Goal: Task Accomplishment & Management: Use online tool/utility

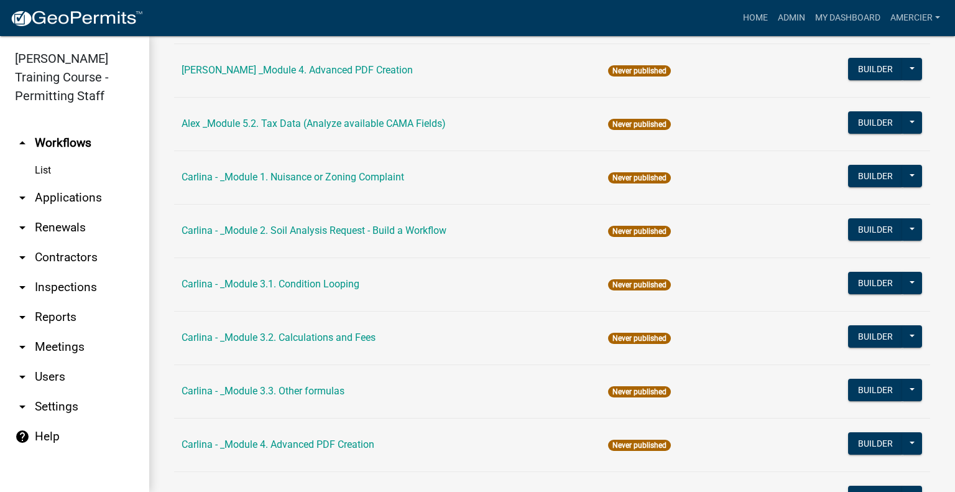
scroll to position [1180, 0]
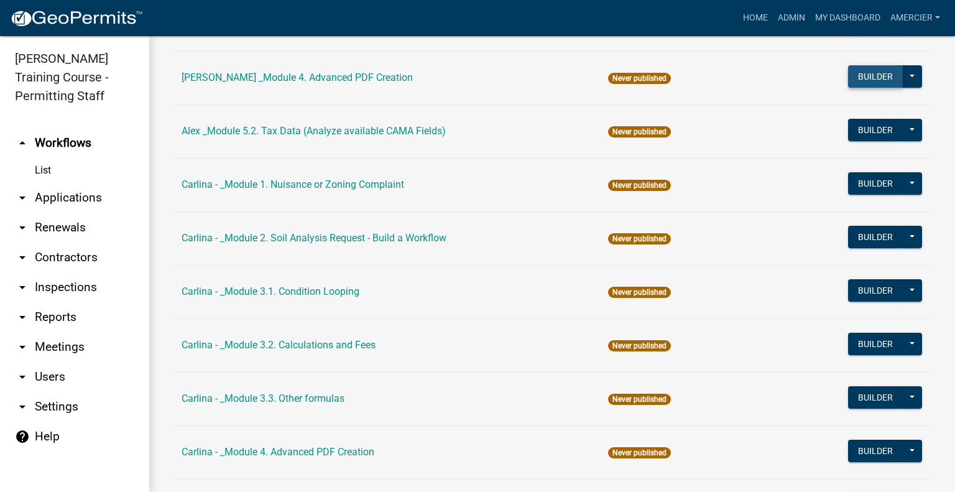
click at [861, 65] on button "Builder" at bounding box center [875, 76] width 55 height 22
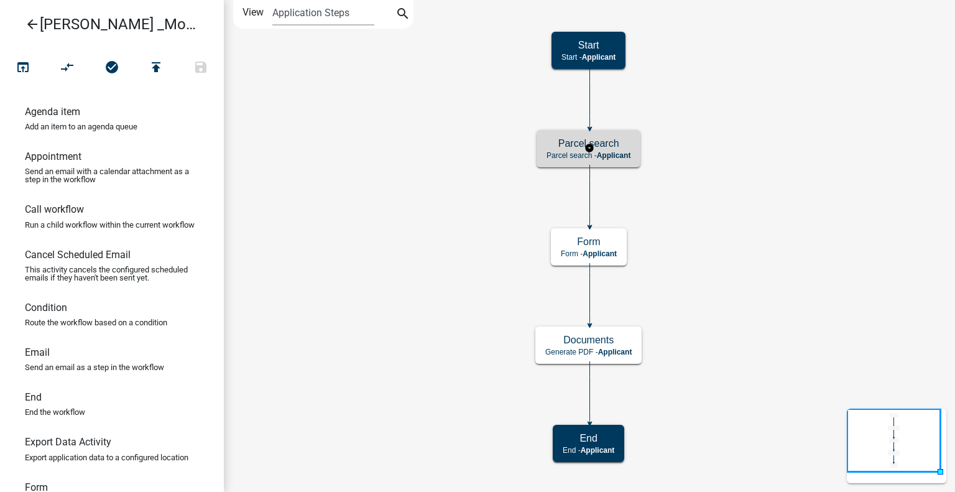
click at [568, 159] on p "Parcel search - Applicant" at bounding box center [589, 155] width 84 height 9
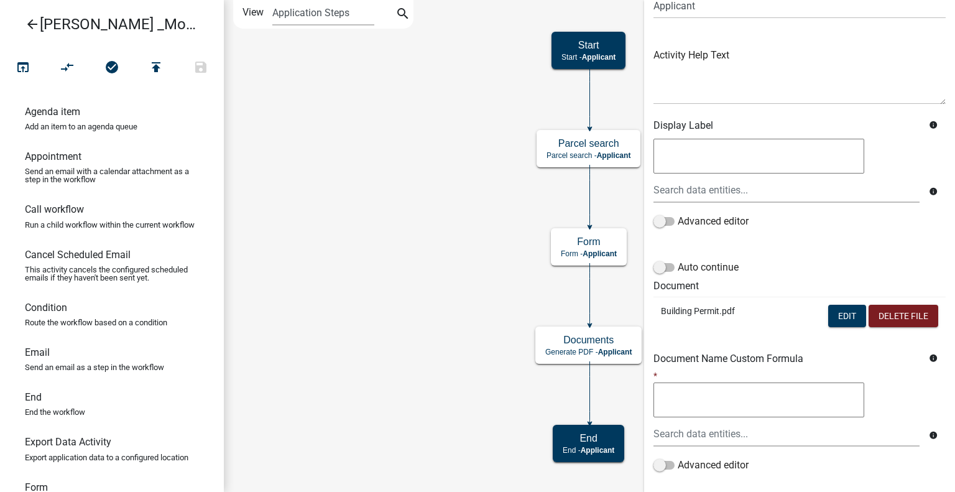
scroll to position [129, 0]
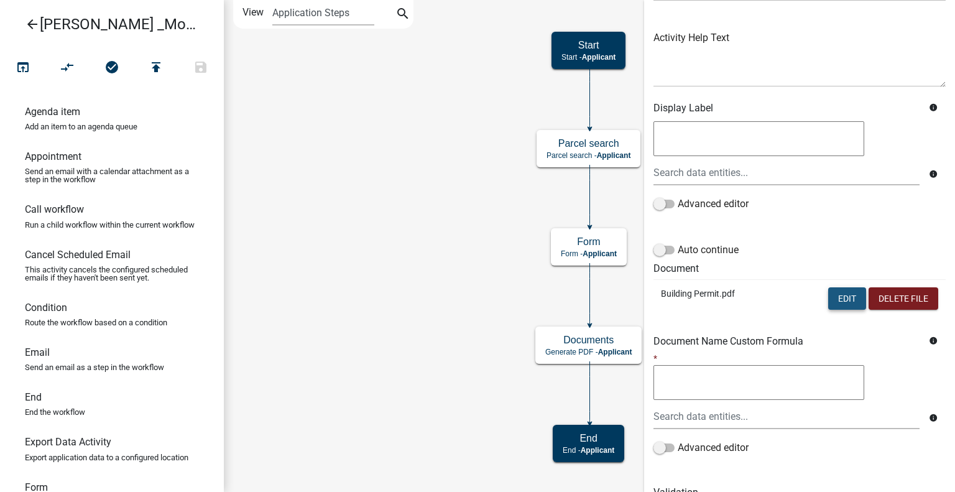
click at [836, 301] on button "Edit" at bounding box center [847, 298] width 38 height 22
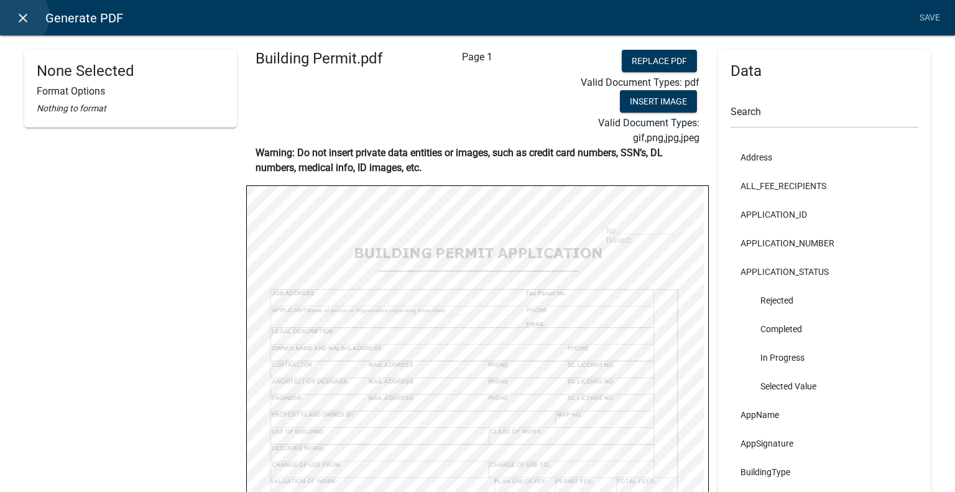
click at [18, 16] on icon "close" at bounding box center [23, 18] width 15 height 15
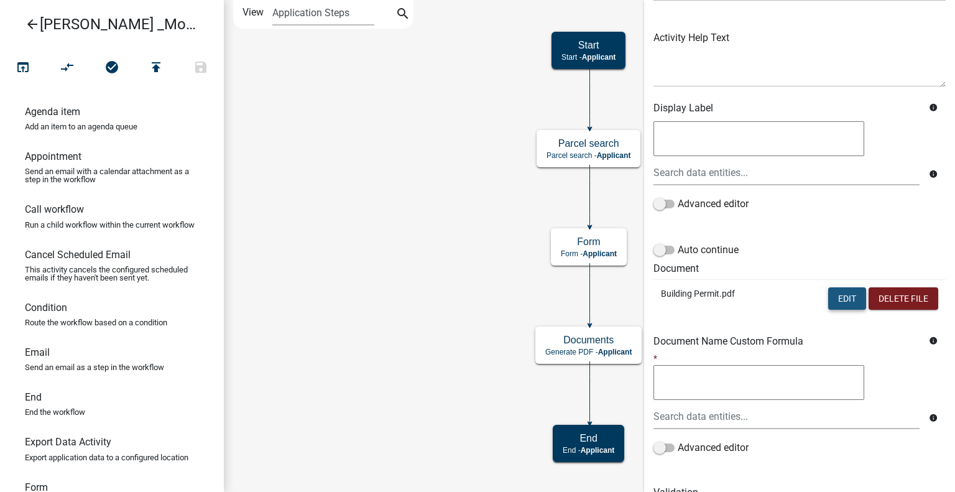
click at [831, 297] on button "Edit" at bounding box center [847, 298] width 38 height 22
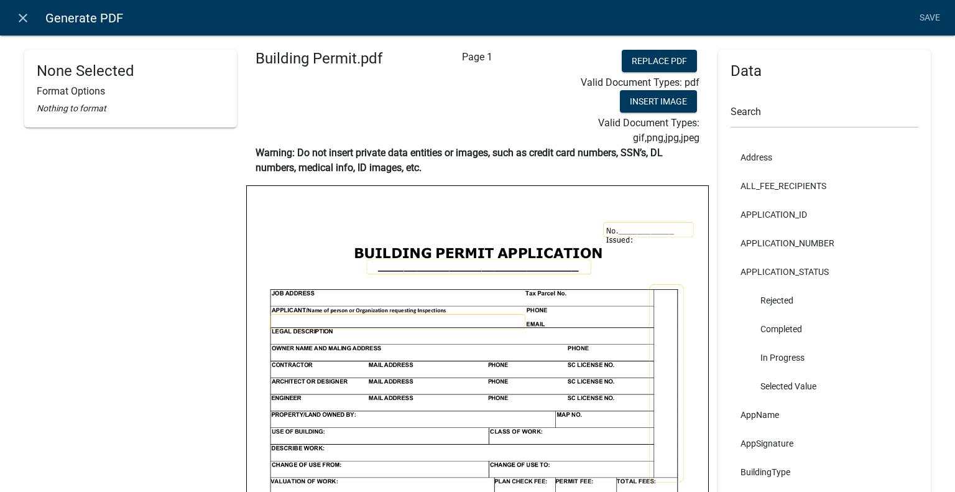
click at [635, 226] on img at bounding box center [477, 484] width 461 height 597
click at [641, 225] on img at bounding box center [477, 484] width 461 height 597
click at [653, 229] on img at bounding box center [477, 484] width 461 height 597
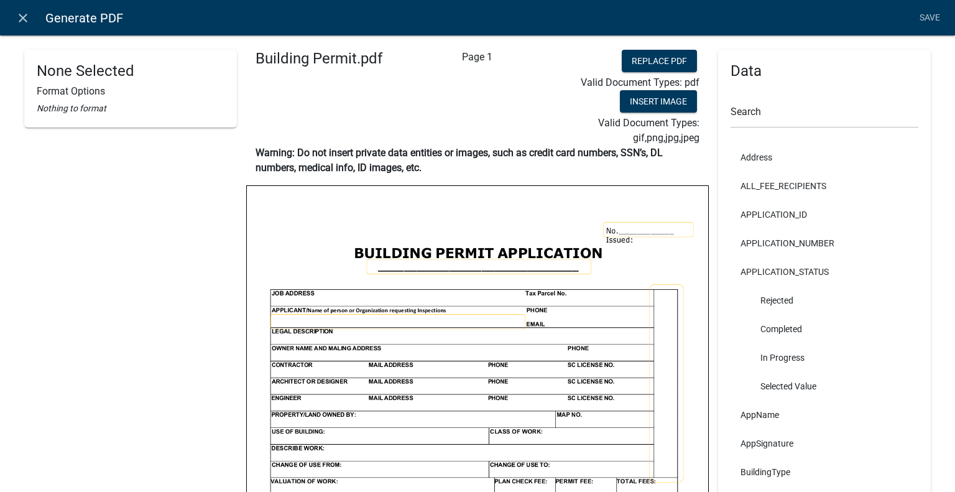
click at [653, 229] on img at bounding box center [477, 484] width 461 height 597
click at [652, 58] on button "Replace PDF" at bounding box center [659, 61] width 75 height 22
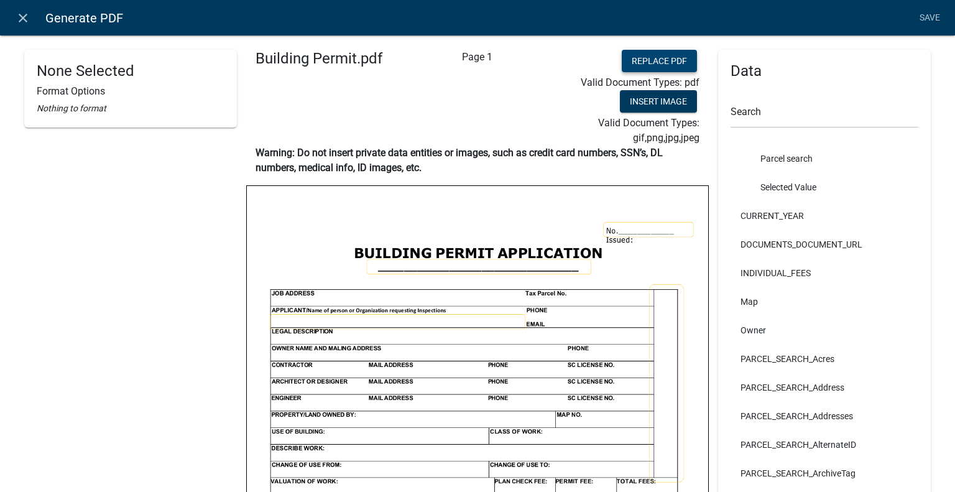
scroll to position [629, 0]
click at [789, 160] on li "Parcel search" at bounding box center [825, 158] width 188 height 29
click at [628, 233] on img at bounding box center [477, 484] width 461 height 597
click at [629, 228] on img at bounding box center [477, 484] width 461 height 597
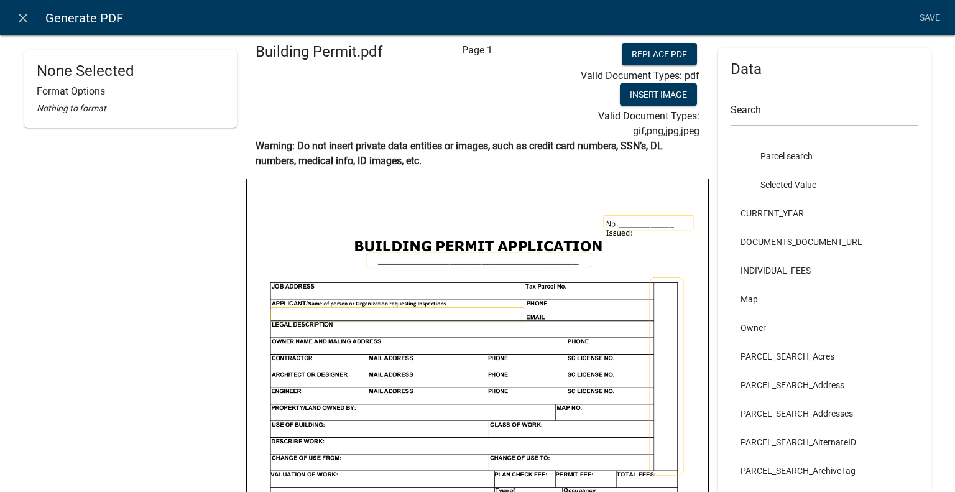
scroll to position [2, 0]
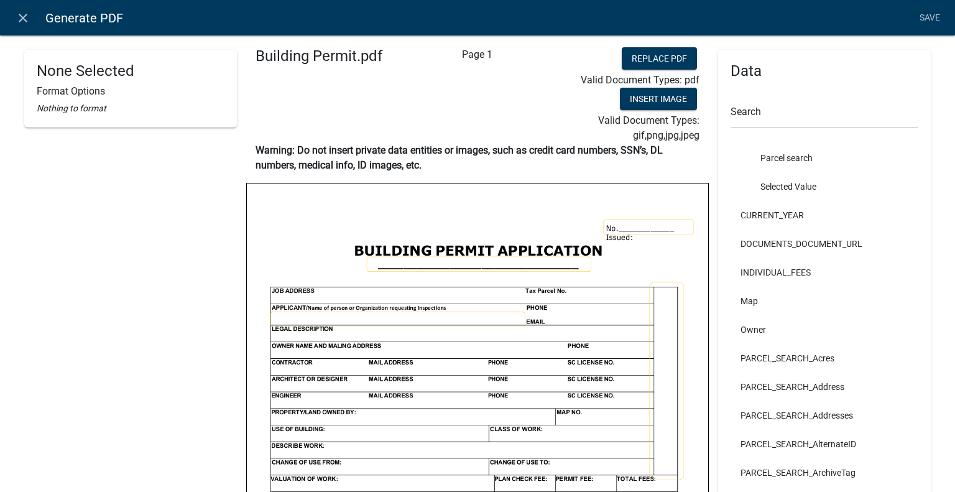
drag, startPoint x: 925, startPoint y: 94, endPoint x: 848, endPoint y: 84, distance: 77.1
click at [848, 84] on div "Data Search Address ALL_FEE_RECIPIENTS APPLICATION_ID APPLICATION_NUMBER APPLIC…" at bounding box center [824, 359] width 213 height 618
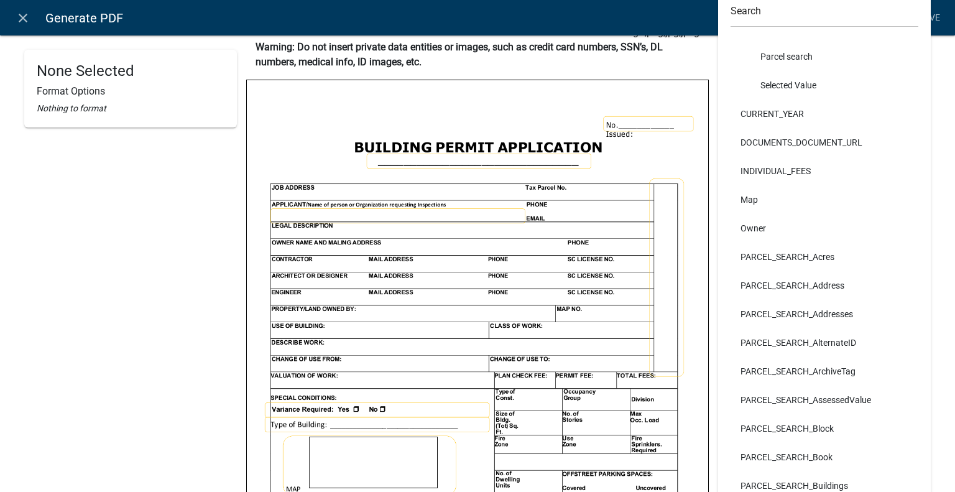
scroll to position [629, 0]
click at [666, 220] on img at bounding box center [477, 378] width 461 height 597
drag, startPoint x: 794, startPoint y: 428, endPoint x: 664, endPoint y: 289, distance: 190.5
drag, startPoint x: 664, startPoint y: 289, endPoint x: 878, endPoint y: 214, distance: 227.2
click at [878, 214] on li "Owner" at bounding box center [825, 228] width 188 height 29
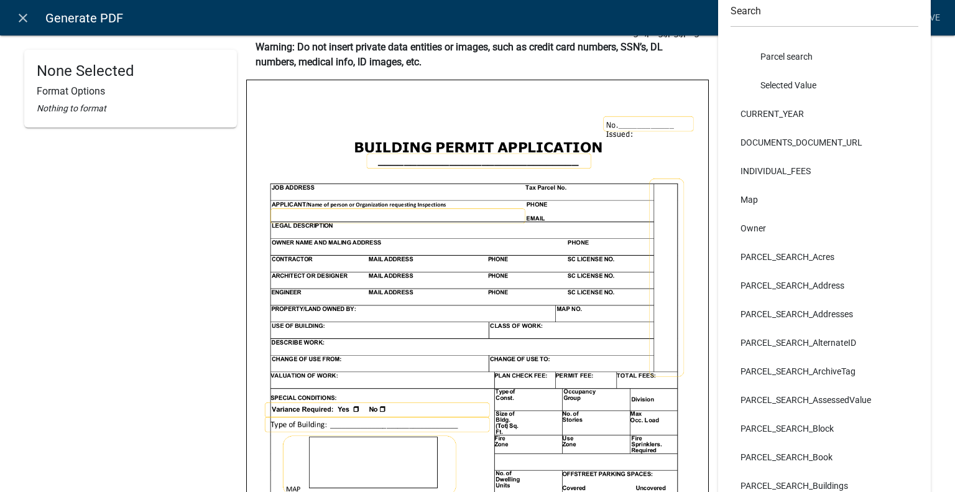
drag, startPoint x: 476, startPoint y: 408, endPoint x: 627, endPoint y: 121, distance: 324.9
click at [627, 121] on img at bounding box center [477, 378] width 461 height 597
drag, startPoint x: 627, startPoint y: 121, endPoint x: 838, endPoint y: 106, distance: 210.7
click at [838, 106] on li "CURRENT_YEAR" at bounding box center [825, 114] width 188 height 29
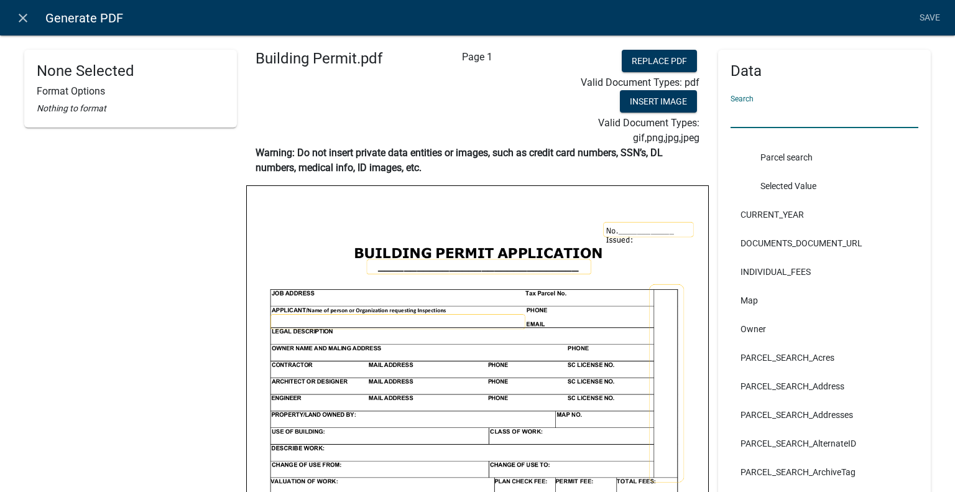
click at [791, 121] on input "text" at bounding box center [825, 115] width 188 height 25
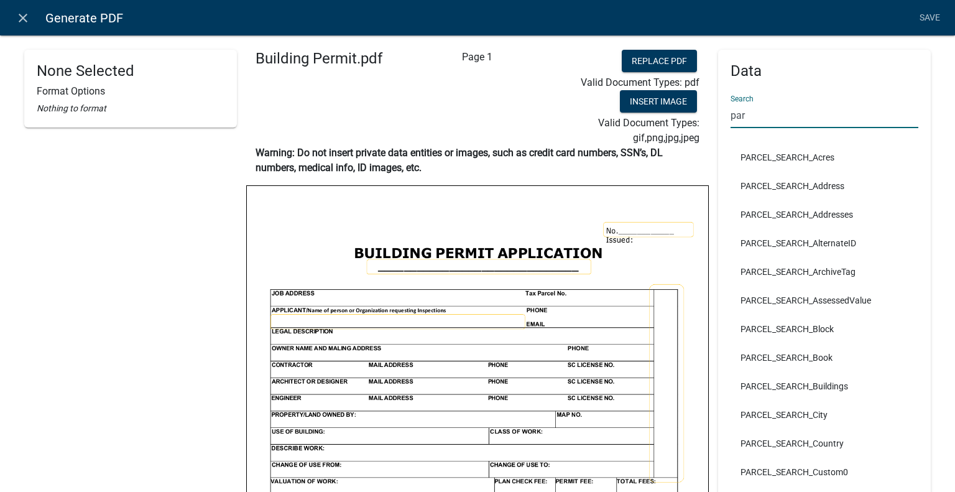
type input "par"
click at [793, 185] on li "PARCEL_SEARCH_Address" at bounding box center [825, 186] width 188 height 29
drag, startPoint x: 793, startPoint y: 185, endPoint x: 642, endPoint y: 229, distance: 156.8
drag, startPoint x: 642, startPoint y: 229, endPoint x: 786, endPoint y: 186, distance: 149.9
click at [786, 186] on li "PARCEL_SEARCH_Address" at bounding box center [825, 186] width 188 height 29
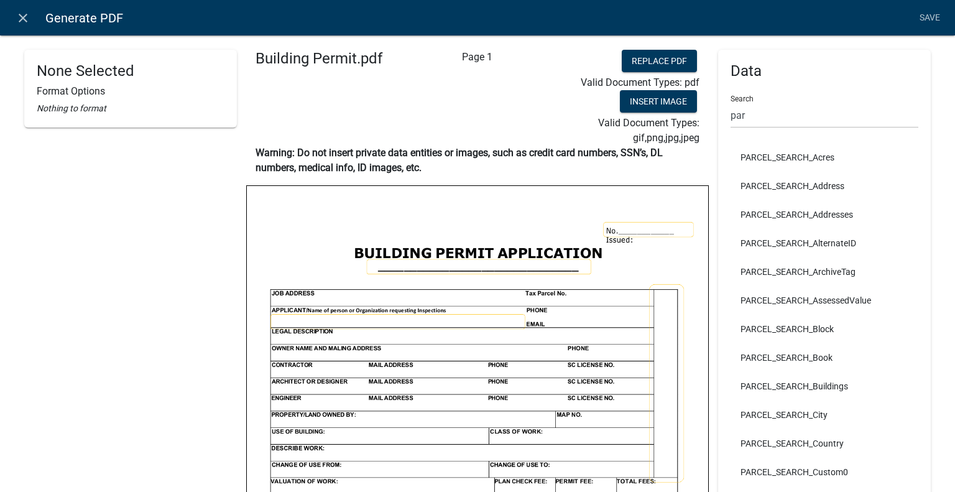
drag, startPoint x: 786, startPoint y: 186, endPoint x: 731, endPoint y: 208, distance: 59.1
drag, startPoint x: 731, startPoint y: 208, endPoint x: 800, endPoint y: 113, distance: 117.6
click at [800, 113] on input "par" at bounding box center [825, 115] width 188 height 25
click at [779, 185] on li "PARCEL_SEARCH_Address" at bounding box center [825, 186] width 188 height 29
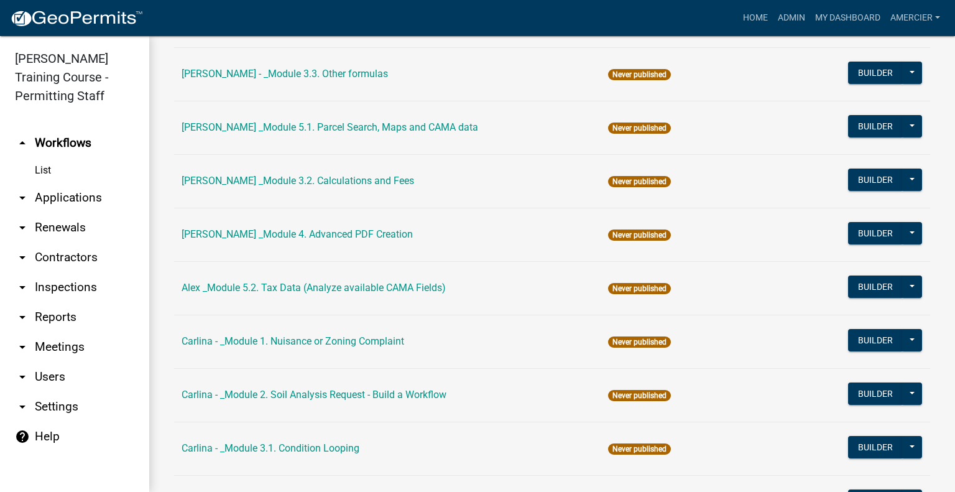
scroll to position [1025, 0]
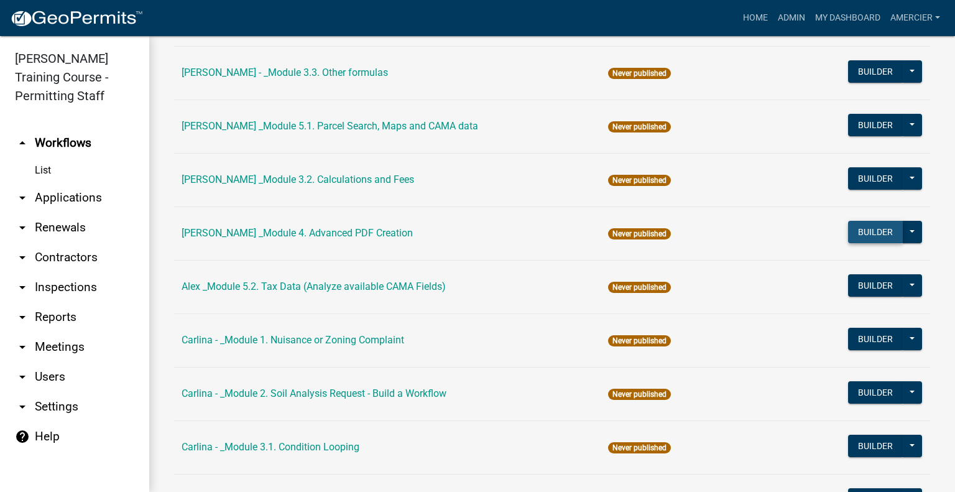
click at [871, 231] on button "Builder" at bounding box center [875, 232] width 55 height 22
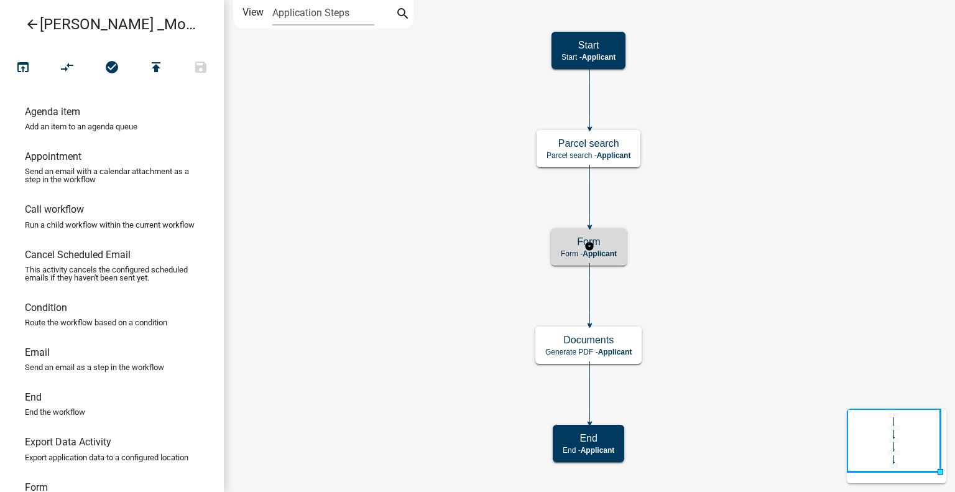
click at [570, 249] on p "Form - Applicant" at bounding box center [589, 253] width 56 height 9
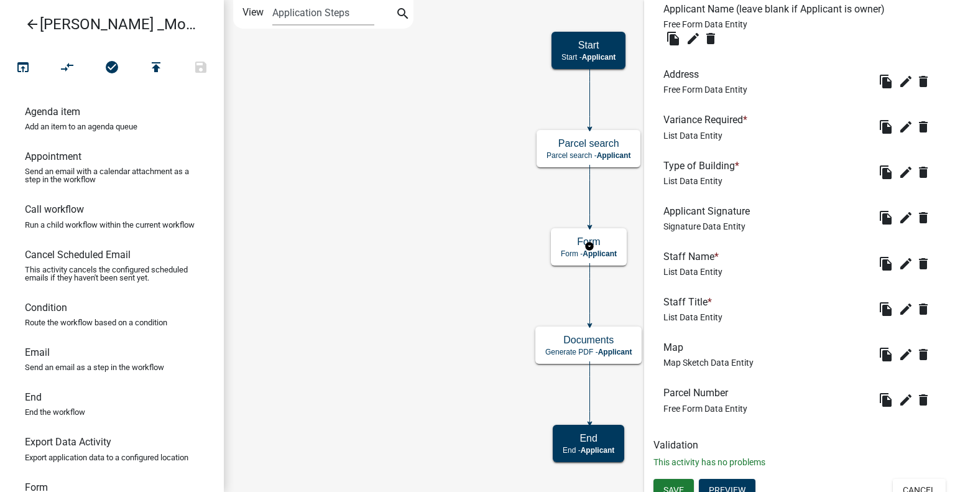
scroll to position [479, 0]
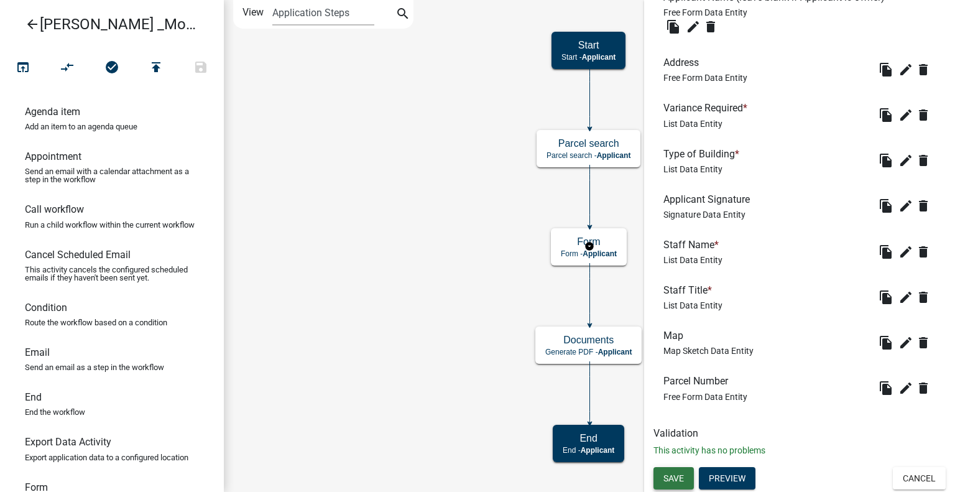
click at [689, 475] on button "Save" at bounding box center [674, 478] width 40 height 22
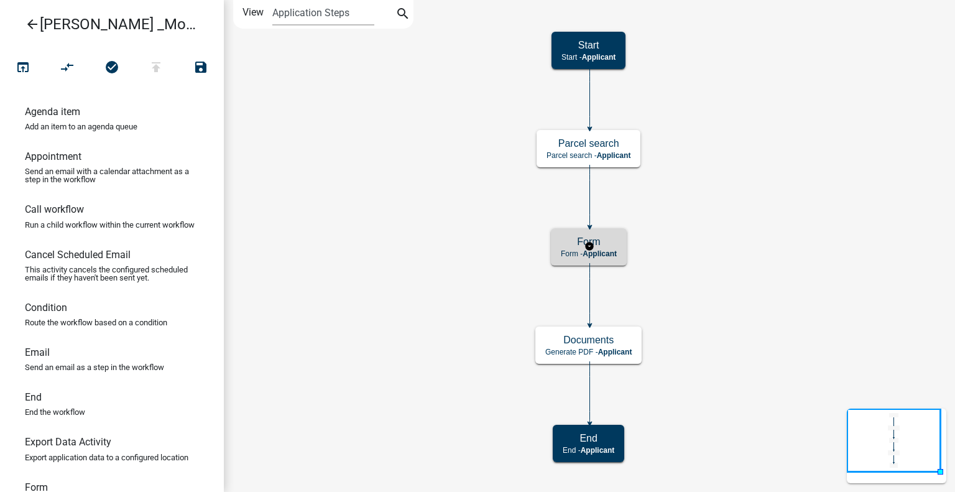
scroll to position [0, 0]
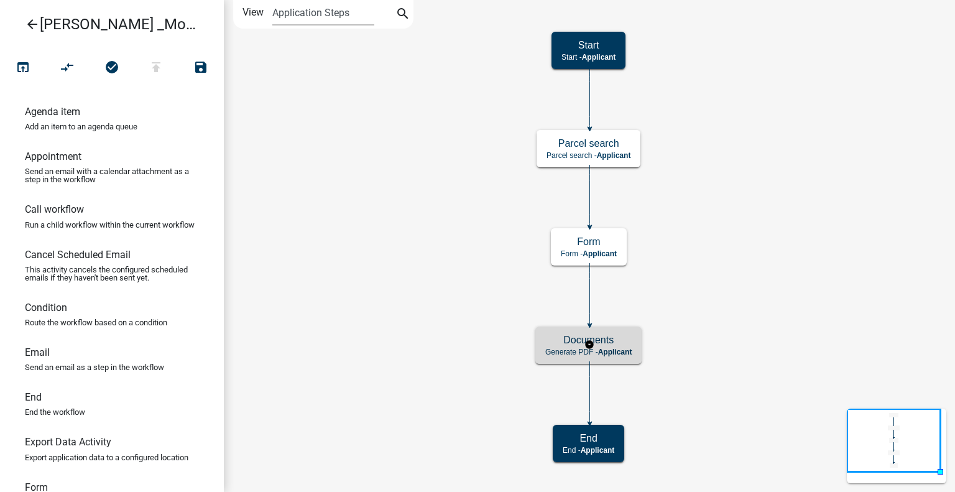
click at [602, 348] on span "Applicant" at bounding box center [615, 352] width 34 height 9
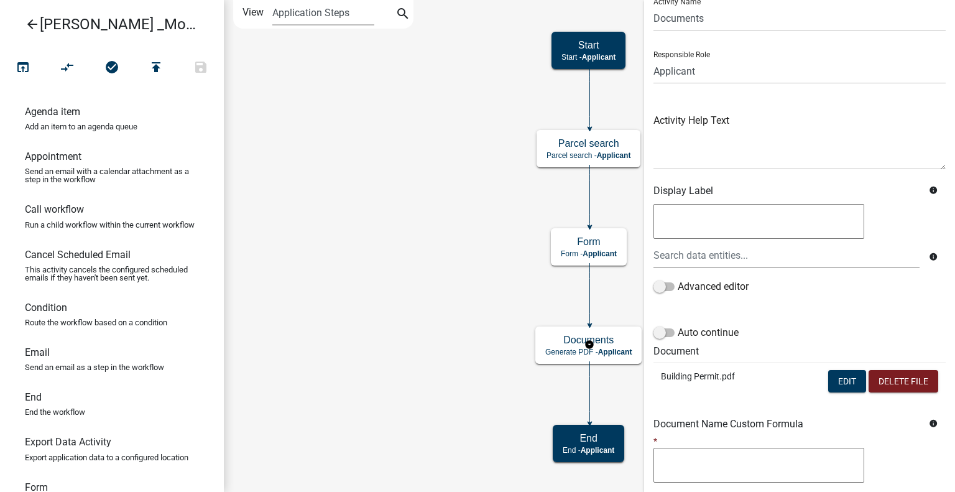
scroll to position [47, 0]
drag, startPoint x: 669, startPoint y: 269, endPoint x: 771, endPoint y: 385, distance: 154.7
click at [771, 385] on form "Activity Name Documents Responsible Role Applicant Kian Engineer Admin Activity…" at bounding box center [800, 271] width 292 height 566
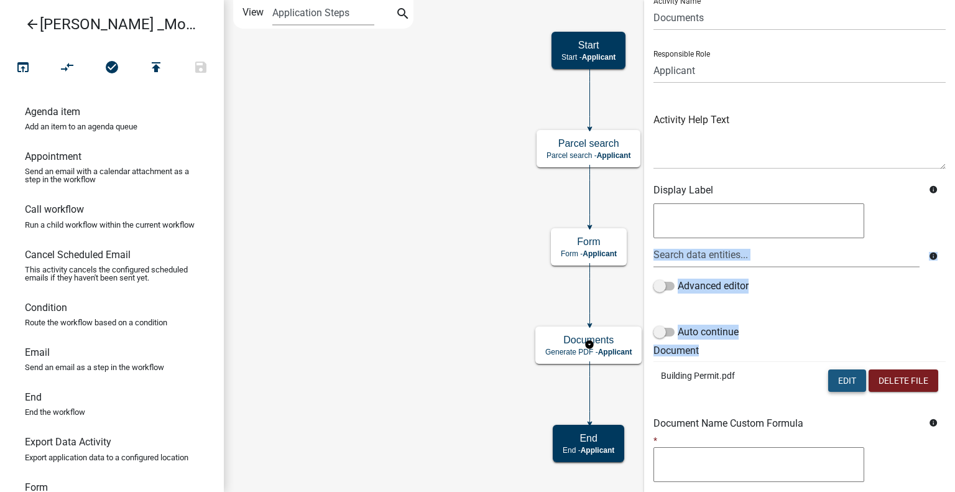
click at [836, 382] on button "Edit" at bounding box center [847, 380] width 38 height 22
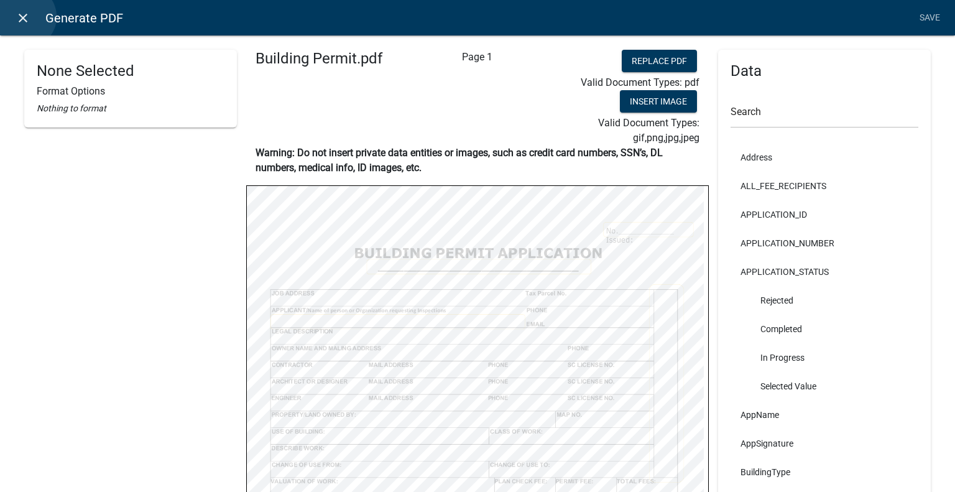
click at [25, 17] on icon "close" at bounding box center [23, 18] width 15 height 15
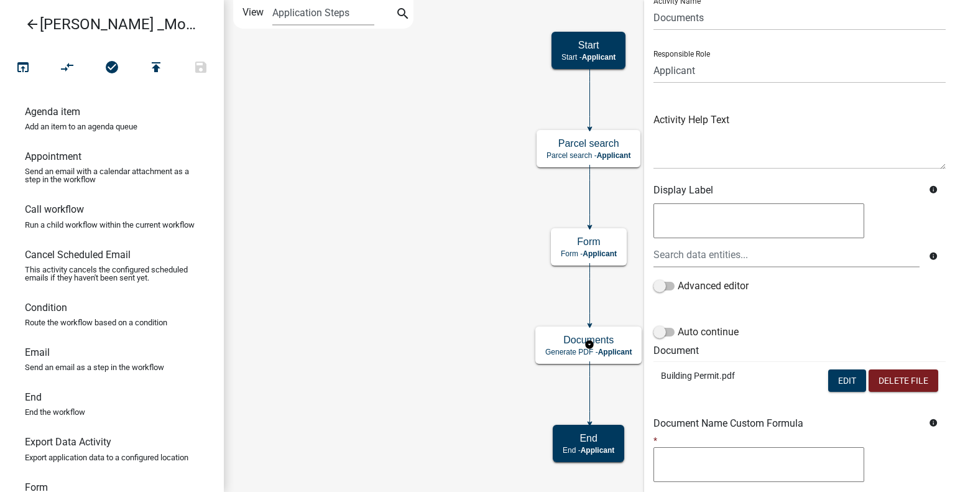
click at [25, 17] on icon "arrow_back" at bounding box center [32, 25] width 15 height 17
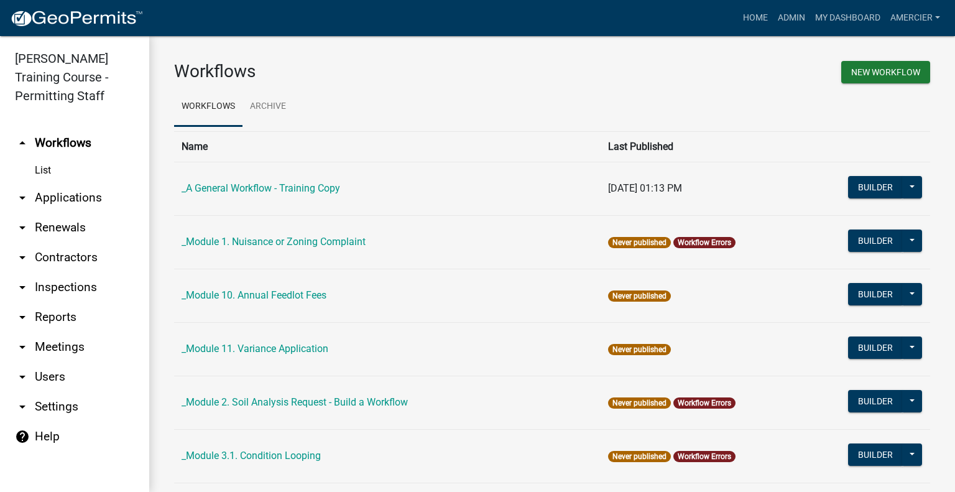
click at [47, 438] on link "help Help" at bounding box center [74, 437] width 149 height 30
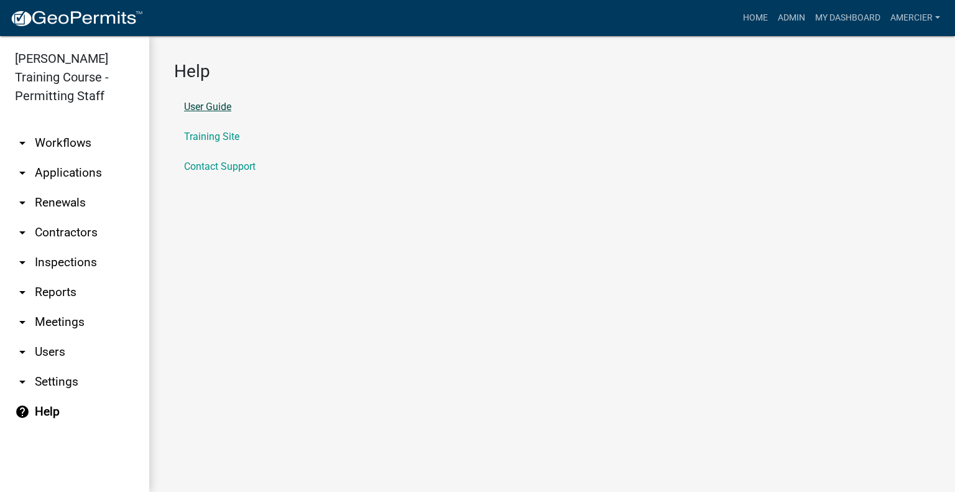
click at [220, 106] on link "User Guide" at bounding box center [207, 107] width 47 height 10
click at [213, 136] on link "Training Site" at bounding box center [211, 137] width 55 height 10
click at [790, 13] on link "Admin" at bounding box center [791, 18] width 37 height 24
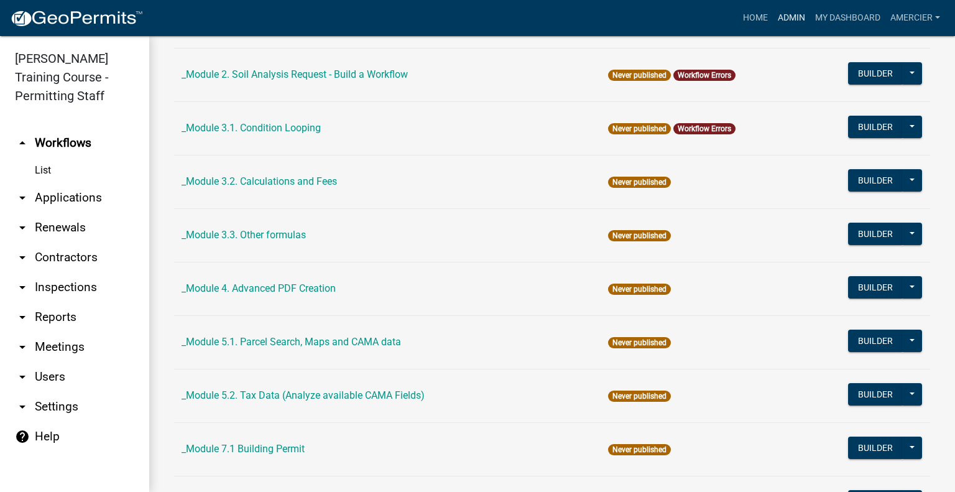
scroll to position [328, 0]
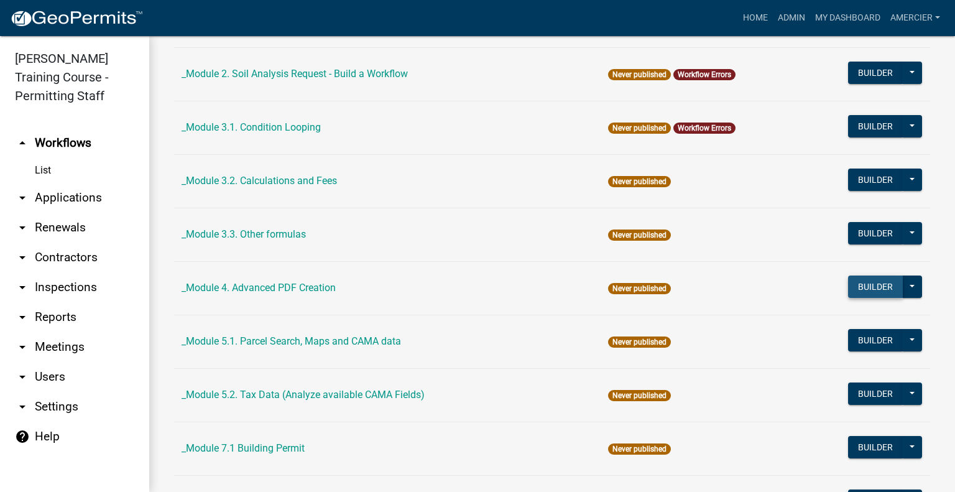
click at [860, 290] on button "Builder" at bounding box center [875, 286] width 55 height 22
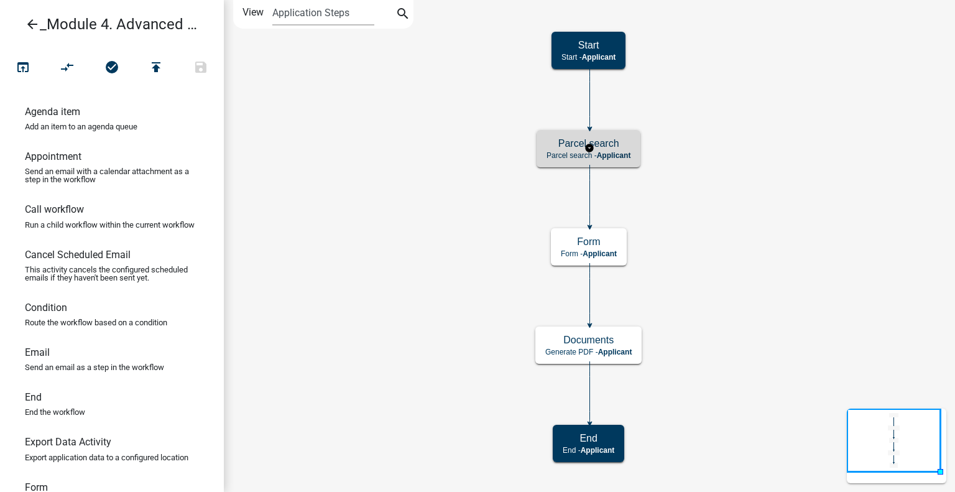
click at [598, 149] on div "Parcel search Parcel search - Applicant" at bounding box center [589, 148] width 104 height 37
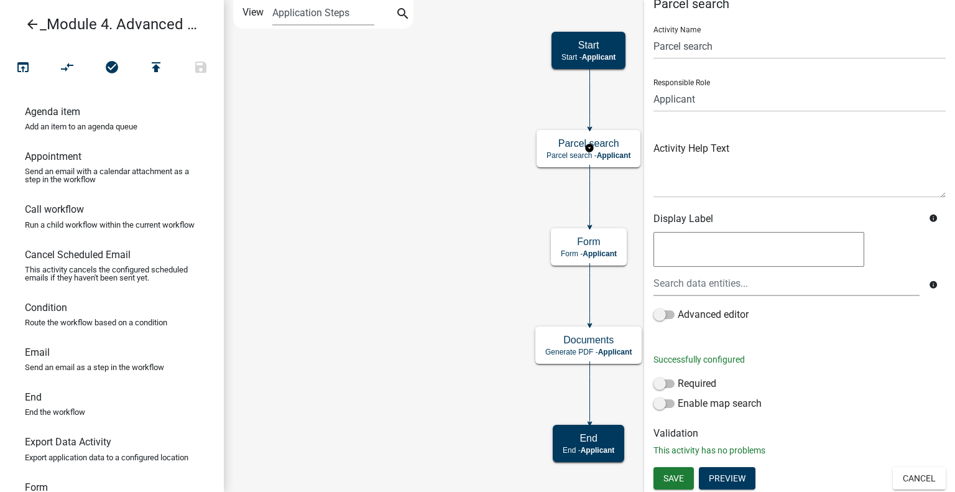
scroll to position [18, 0]
click at [733, 486] on button "Preview" at bounding box center [727, 479] width 57 height 22
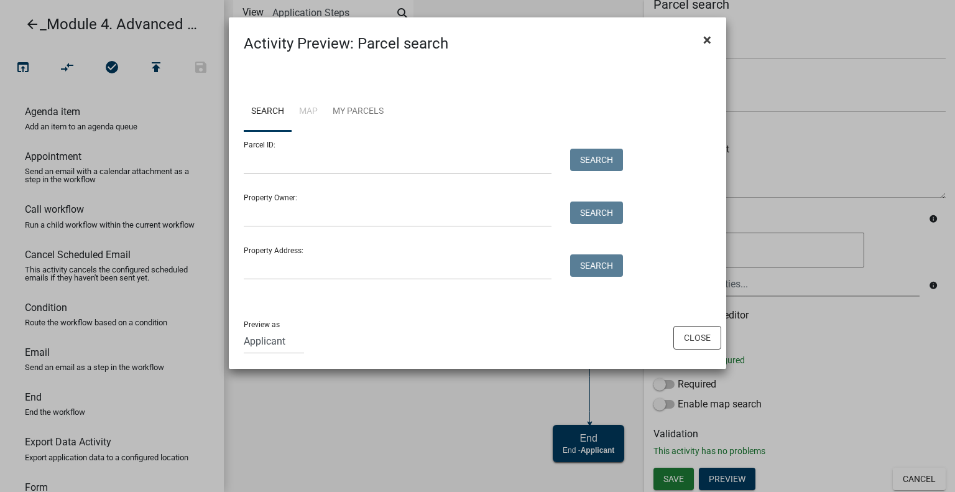
click at [704, 39] on span "×" at bounding box center [707, 39] width 8 height 17
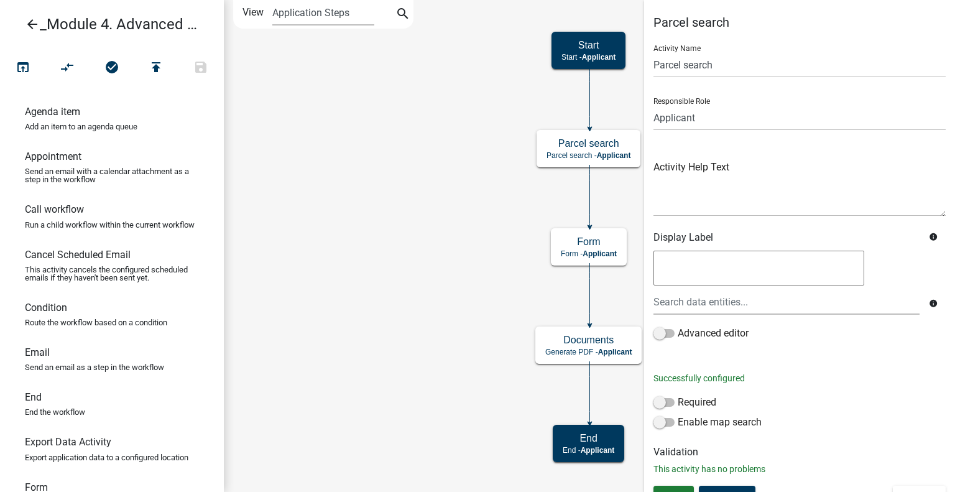
scroll to position [19, 0]
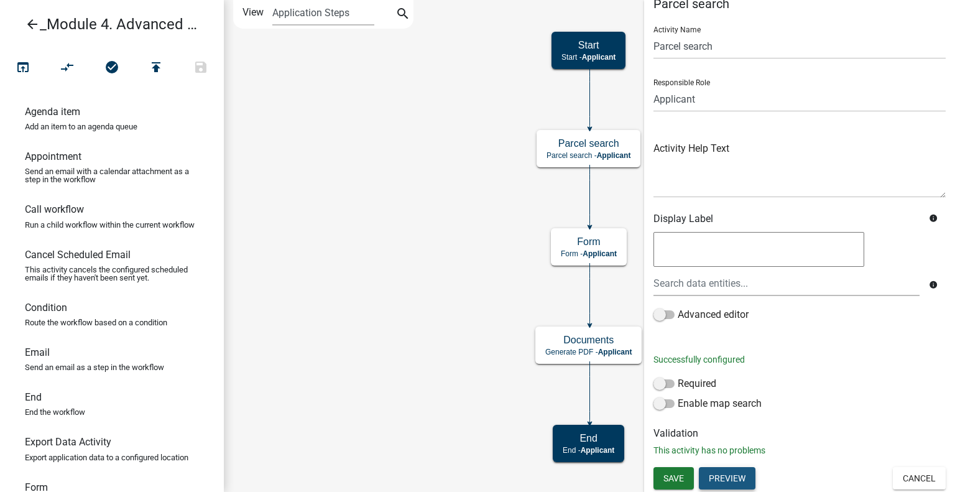
click at [734, 480] on button "Preview" at bounding box center [727, 478] width 57 height 22
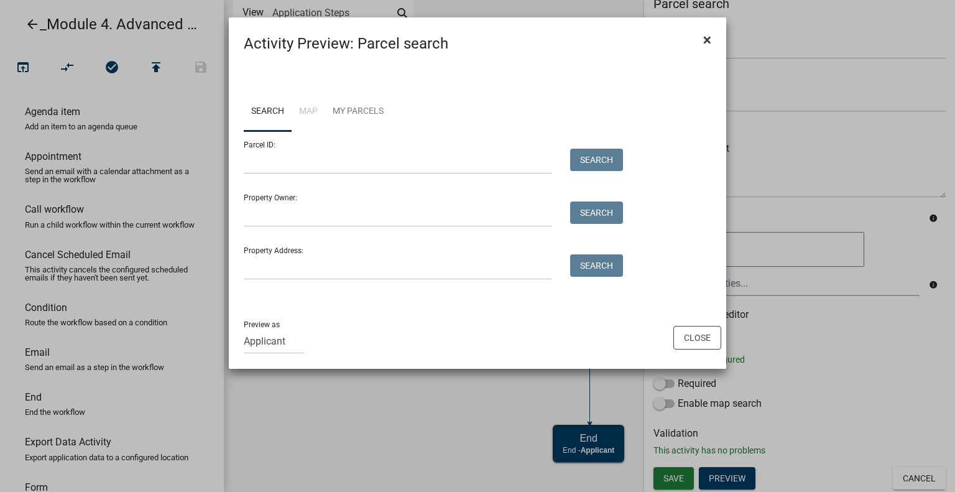
click at [706, 39] on span "×" at bounding box center [707, 39] width 8 height 17
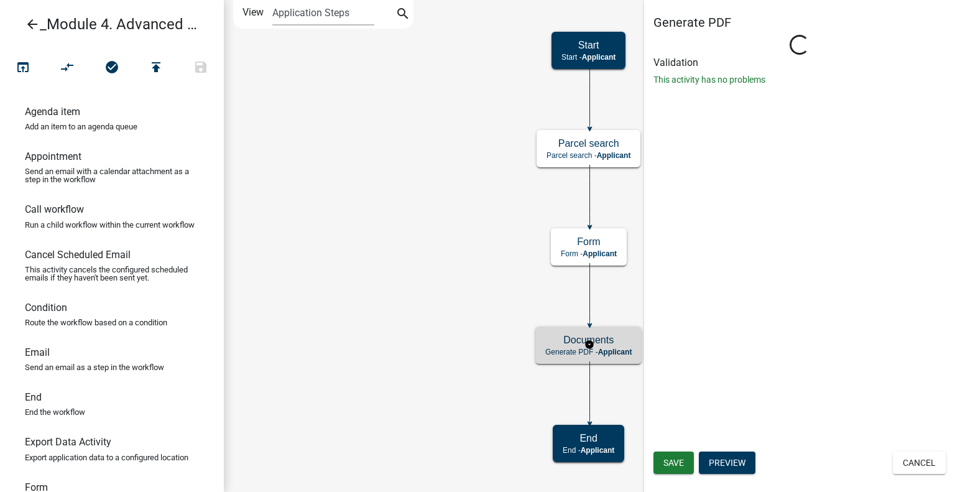
scroll to position [0, 0]
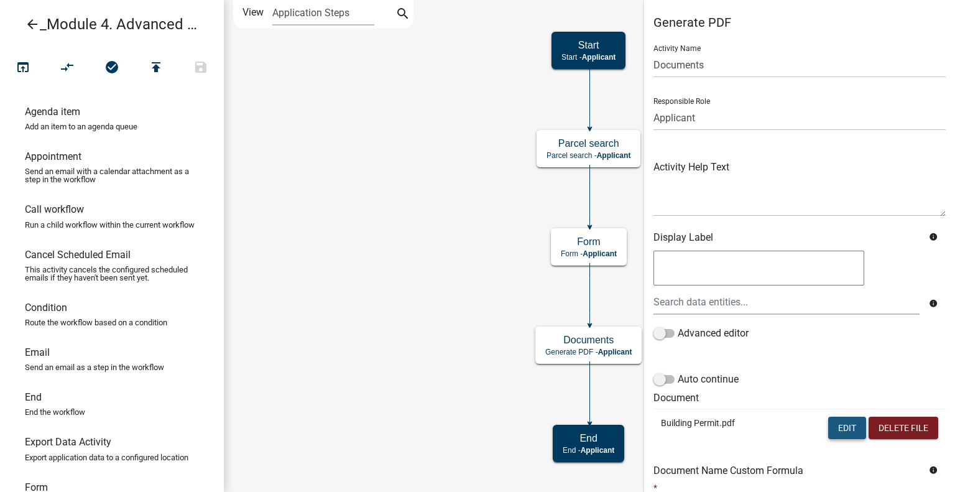
click at [838, 432] on button "Edit" at bounding box center [847, 428] width 38 height 22
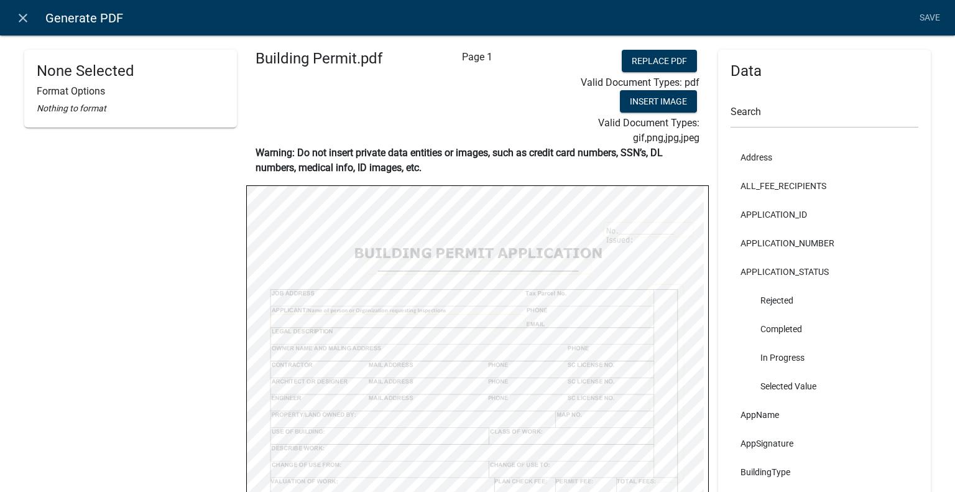
drag, startPoint x: 711, startPoint y: 307, endPoint x: 887, endPoint y: 330, distance: 177.5
click at [887, 330] on li "Completed" at bounding box center [825, 329] width 188 height 29
click at [792, 110] on input "text" at bounding box center [825, 115] width 188 height 25
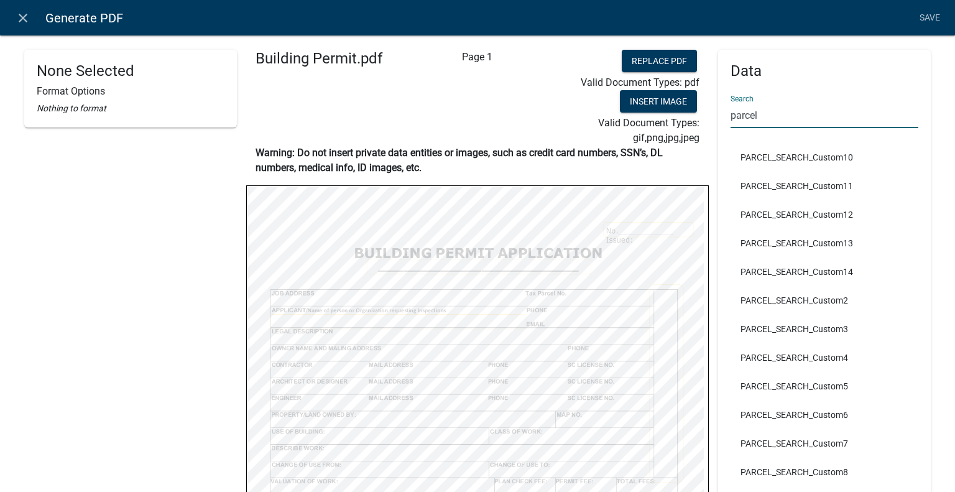
scroll to position [373, 0]
type input "parcel"
click at [29, 24] on icon "close" at bounding box center [23, 18] width 15 height 15
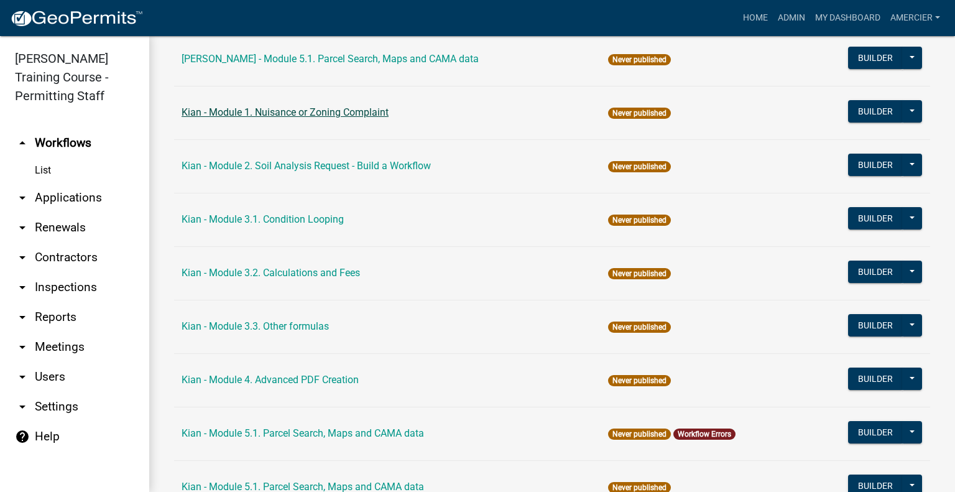
scroll to position [2109, 0]
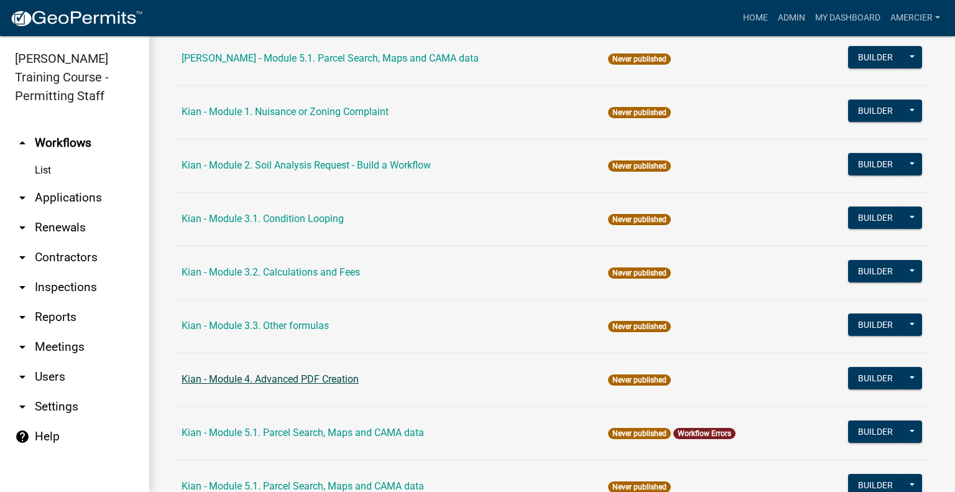
click at [338, 379] on link "Kian - Module 4. Advanced PDF Creation" at bounding box center [270, 379] width 177 height 12
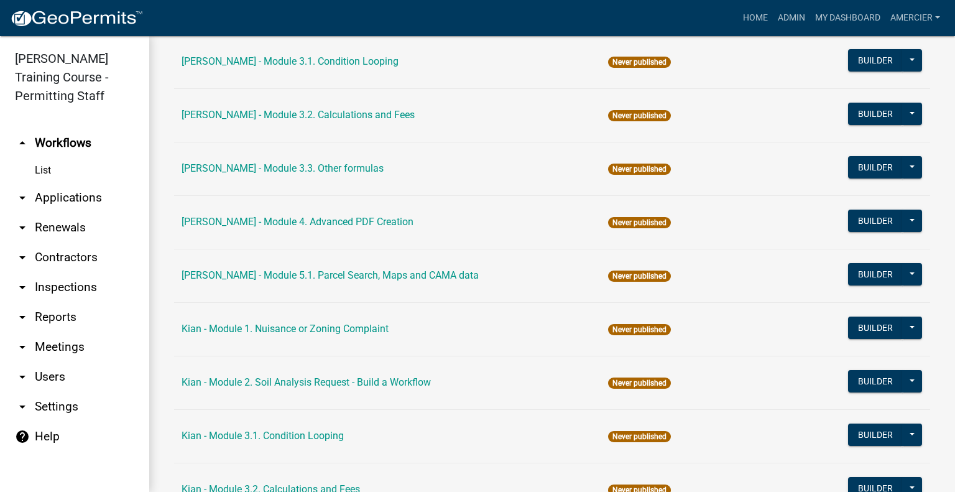
scroll to position [2037, 0]
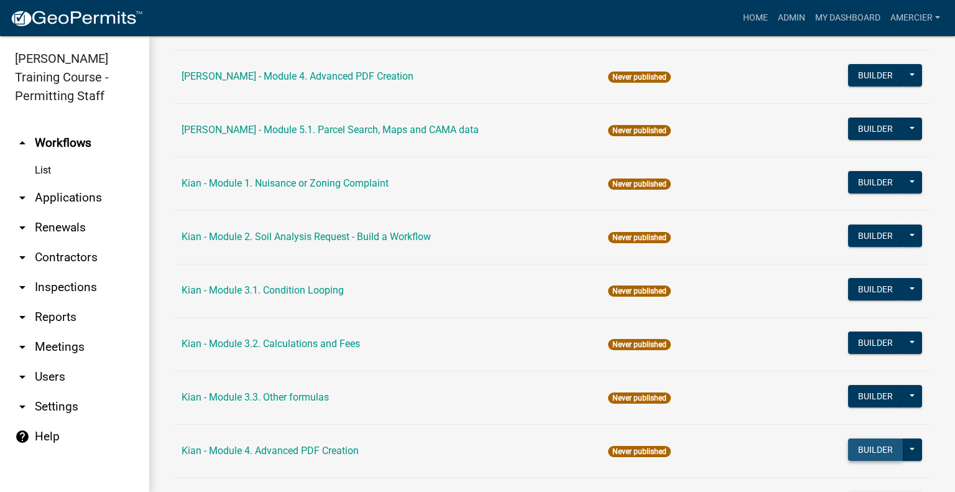
click at [856, 438] on button "Builder" at bounding box center [875, 449] width 55 height 22
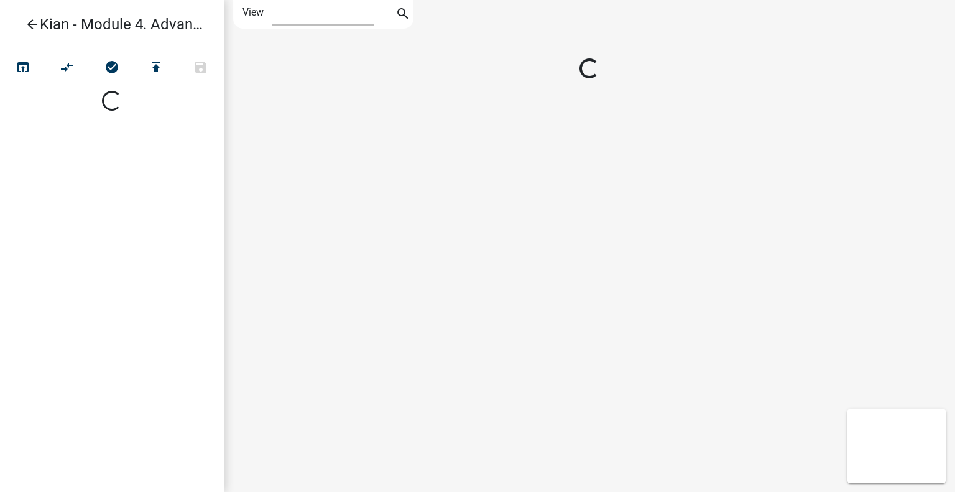
select select "1"
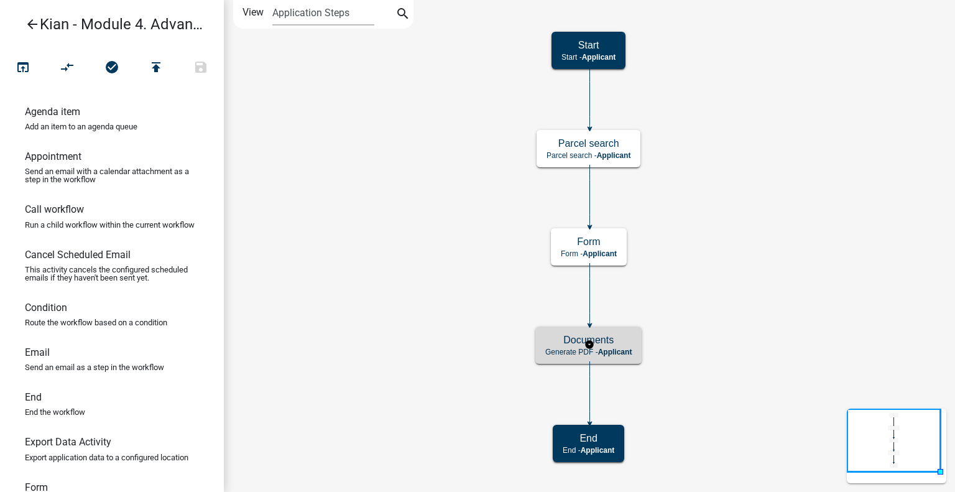
click at [632, 338] on h5 "Documents" at bounding box center [588, 340] width 86 height 12
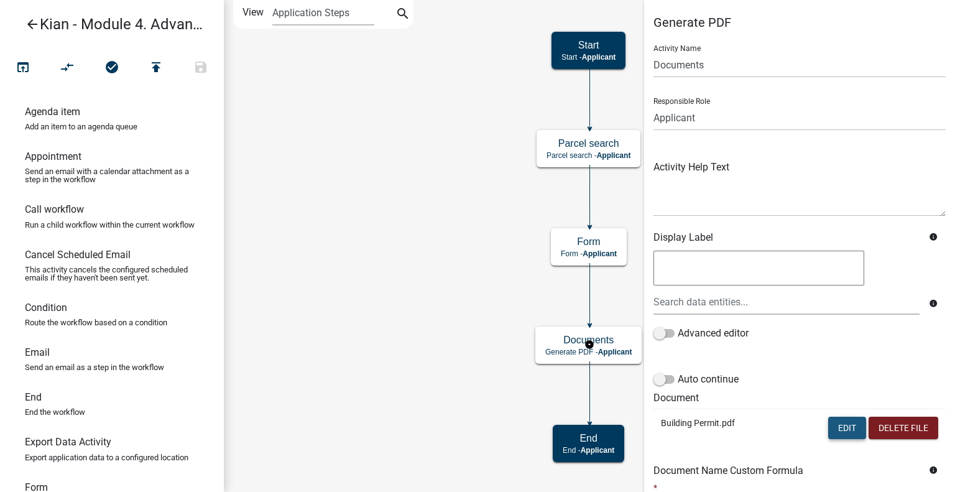
click at [828, 417] on button "Edit" at bounding box center [847, 428] width 38 height 22
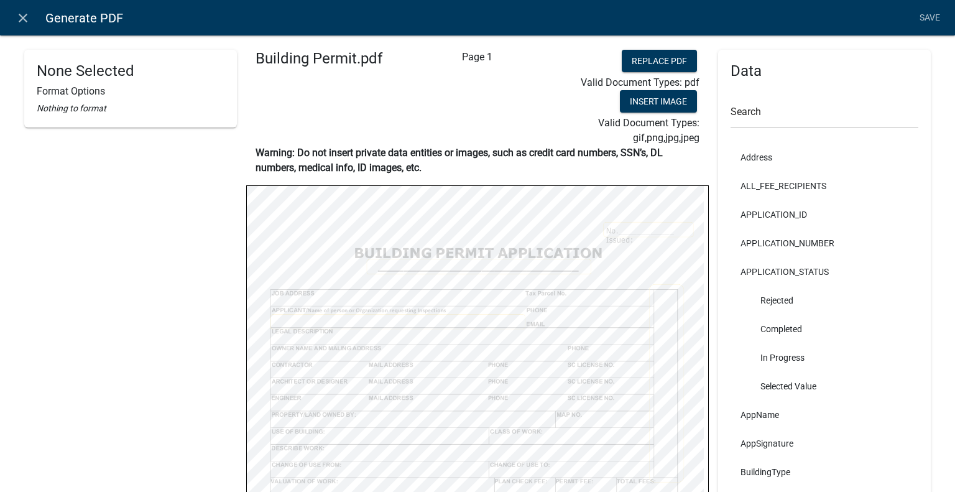
select select
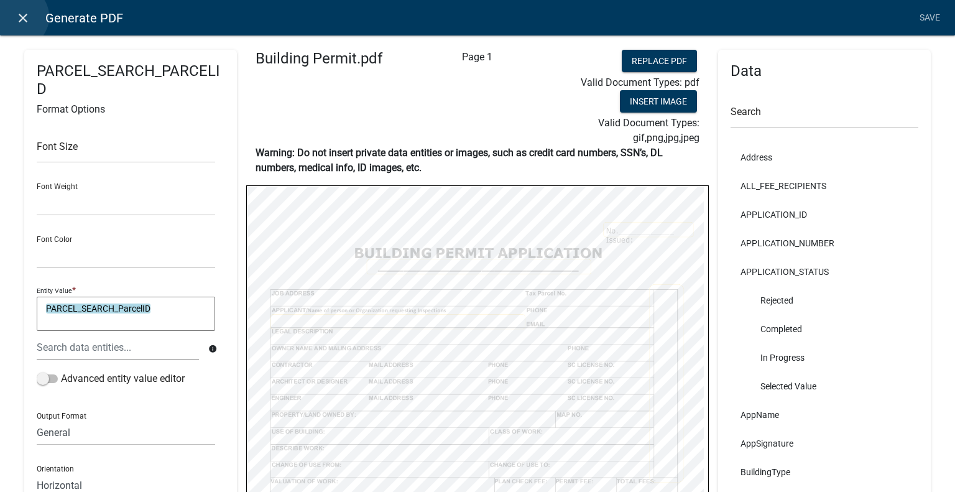
click at [17, 17] on icon "close" at bounding box center [23, 18] width 15 height 15
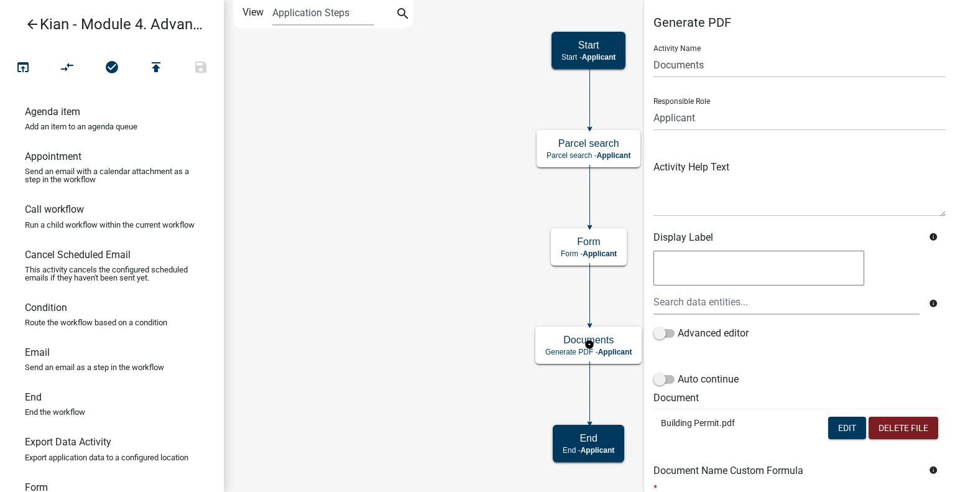
click at [28, 25] on icon "arrow_back" at bounding box center [32, 25] width 15 height 17
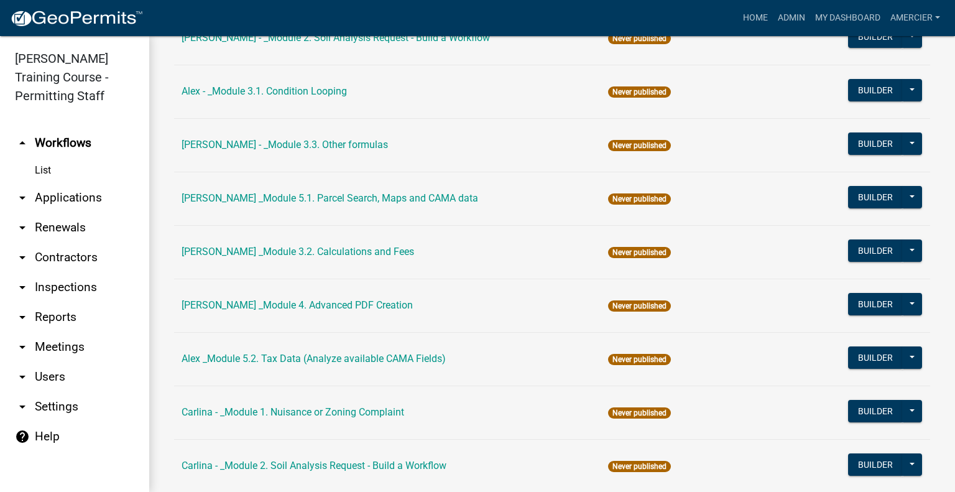
scroll to position [954, 0]
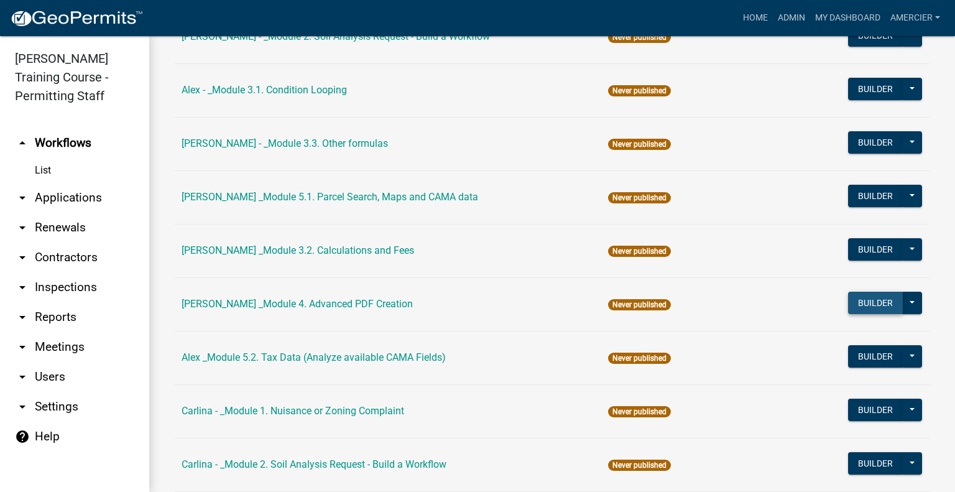
click at [851, 305] on button "Builder" at bounding box center [875, 303] width 55 height 22
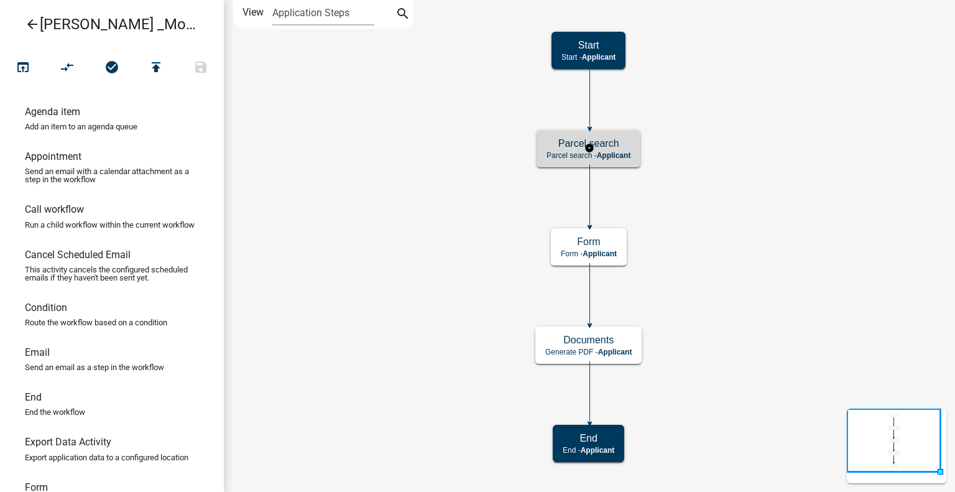
click at [590, 158] on p "Parcel search - Applicant" at bounding box center [589, 155] width 84 height 9
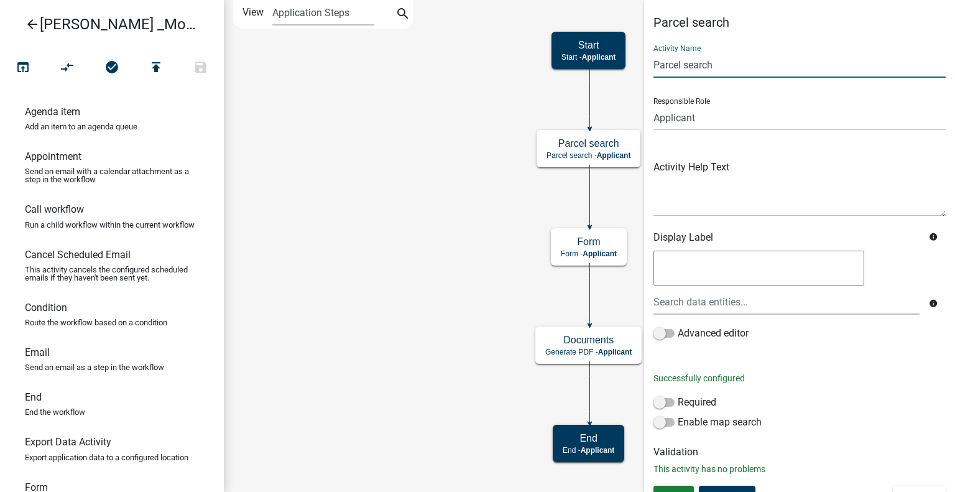
click at [744, 62] on input "Parcel search" at bounding box center [800, 64] width 292 height 25
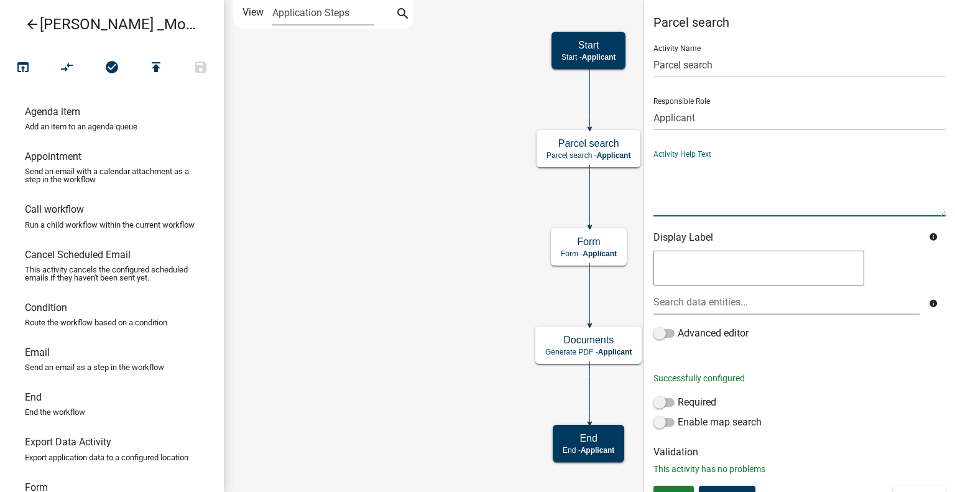
click at [756, 182] on textarea at bounding box center [800, 187] width 292 height 58
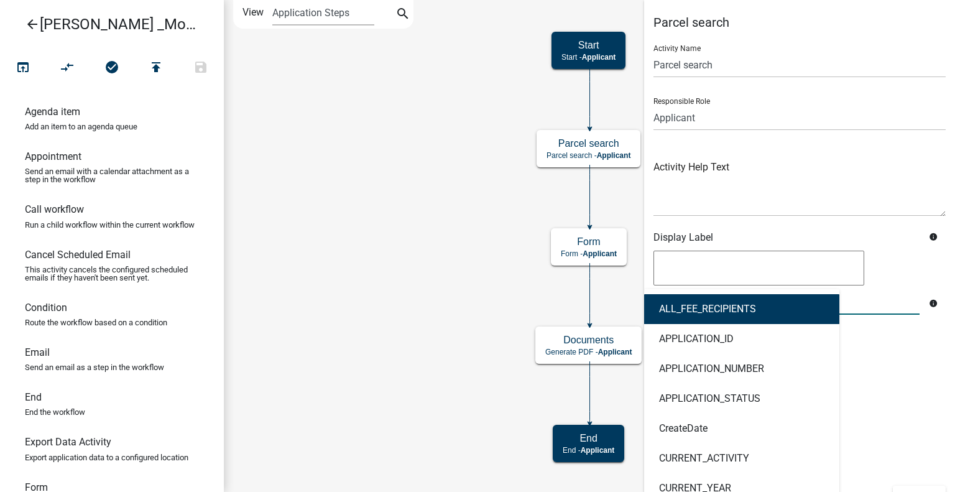
click at [761, 308] on div "ALL_FEE_RECIPIENTS APPLICATION_ID APPLICATION_NUMBER APPLICATION_STATUS CreateD…" at bounding box center [786, 301] width 285 height 25
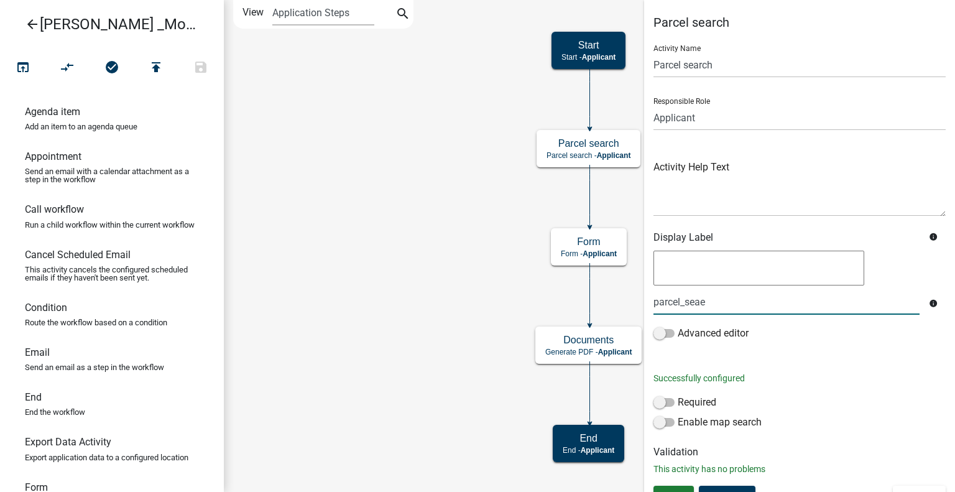
type input "parcel_sea"
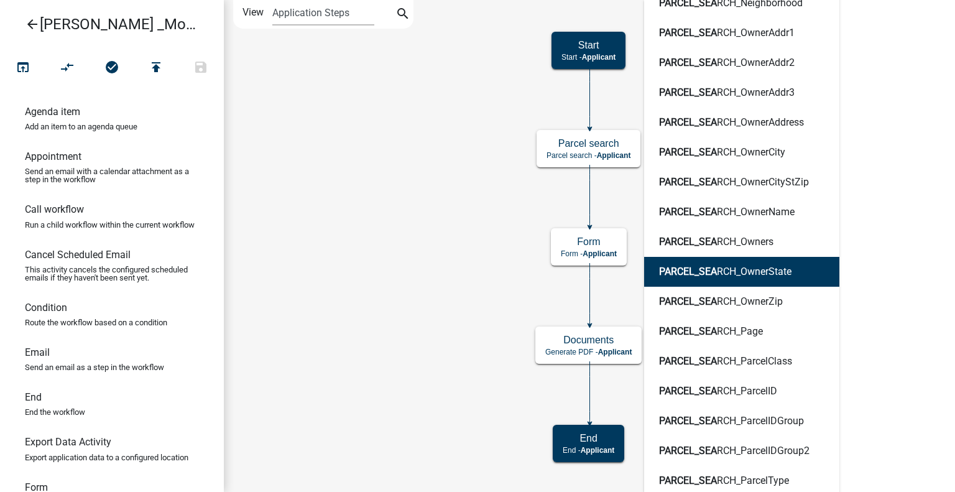
scroll to position [1918, 0]
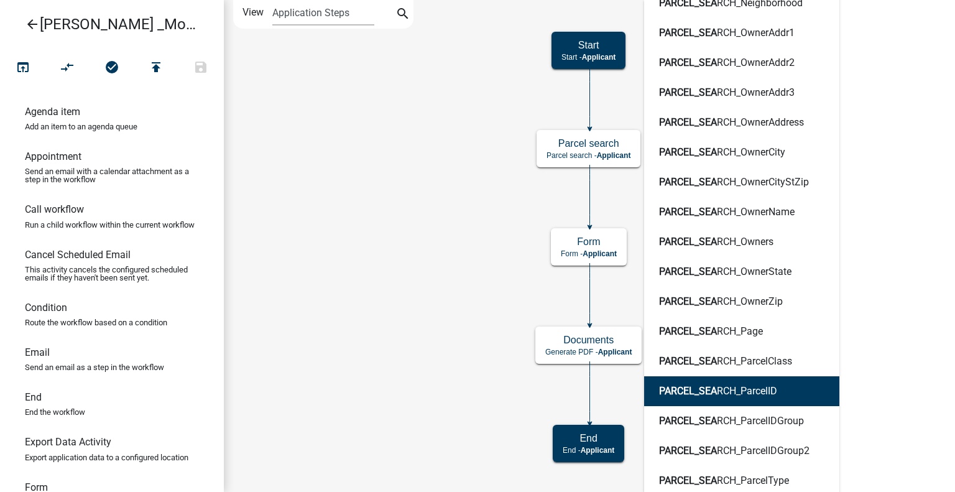
click at [751, 402] on button "PARCEL_SEA RCH_ParcelID" at bounding box center [741, 391] width 195 height 30
type textarea "PARCEL_SEARCH_ParcelID"
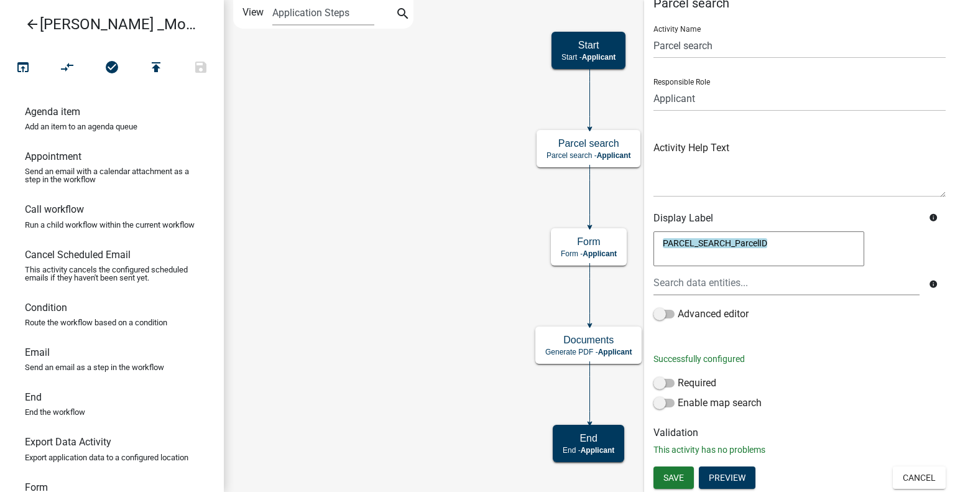
scroll to position [19, 0]
click at [672, 476] on span "Save" at bounding box center [674, 478] width 21 height 10
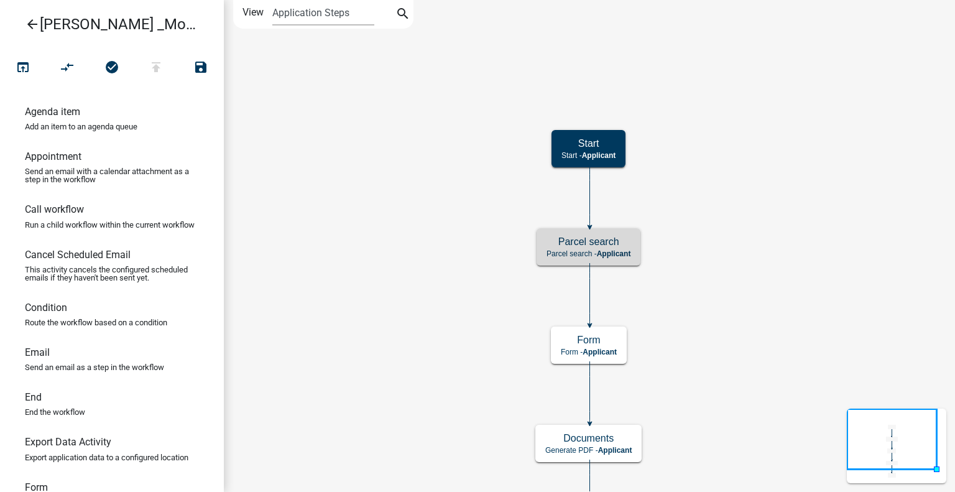
scroll to position [0, 0]
click at [612, 243] on h5 "Parcel search" at bounding box center [589, 242] width 84 height 12
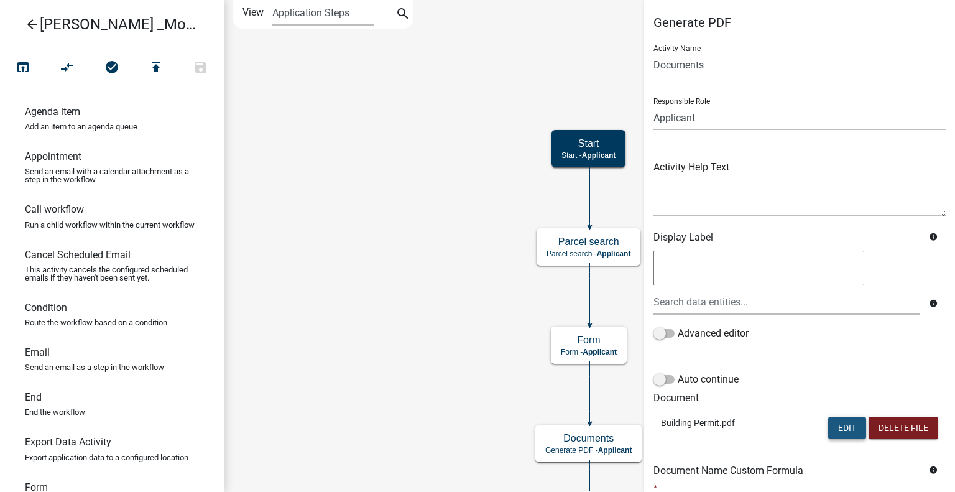
click at [828, 429] on button "Edit" at bounding box center [847, 428] width 38 height 22
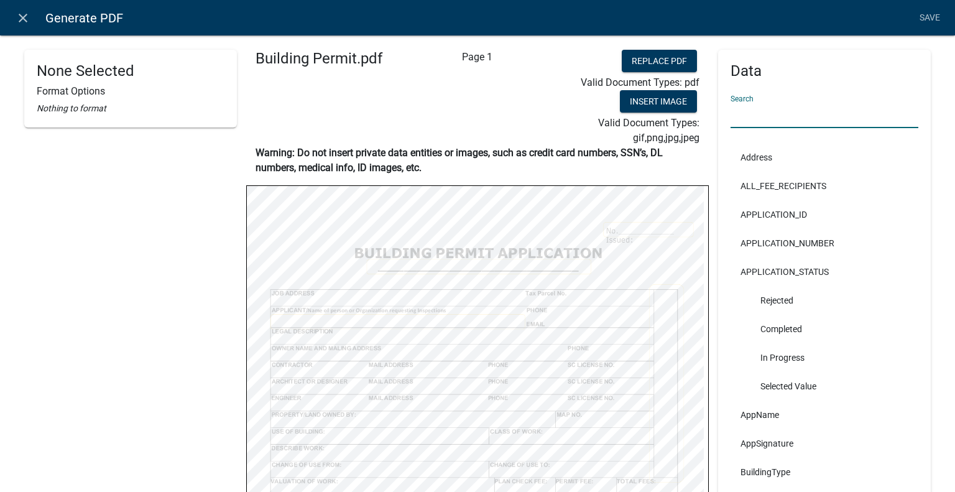
click at [789, 123] on input "text" at bounding box center [825, 115] width 188 height 25
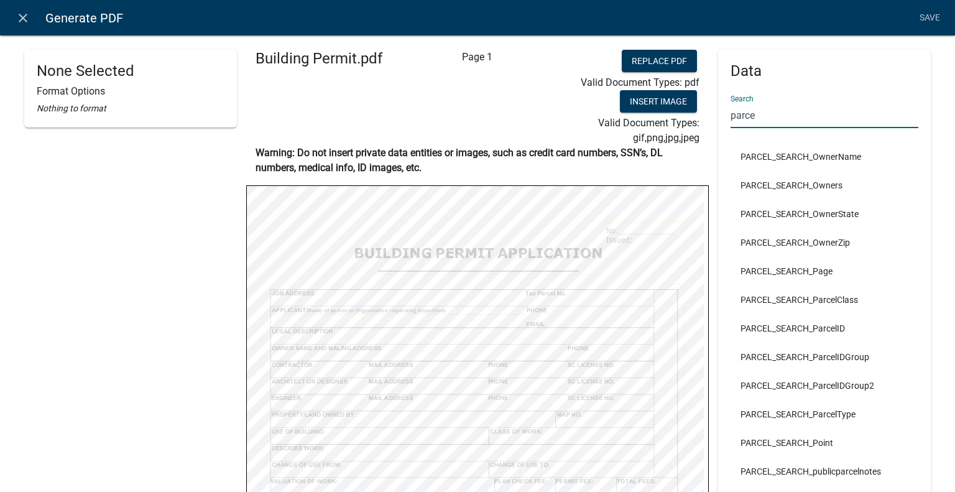
scroll to position [1683, 0]
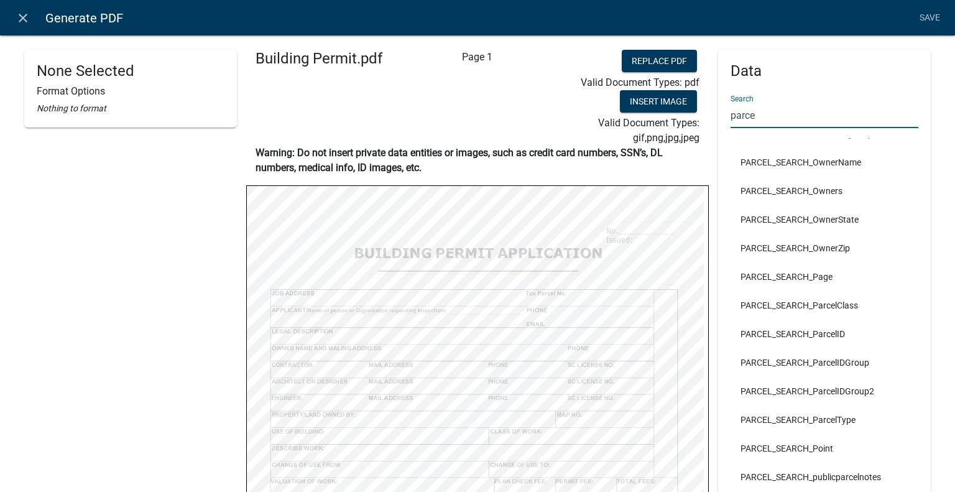
type input "parce"
click at [796, 330] on li "PARCEL_SEARCH_ParcelID" at bounding box center [825, 334] width 188 height 29
select select
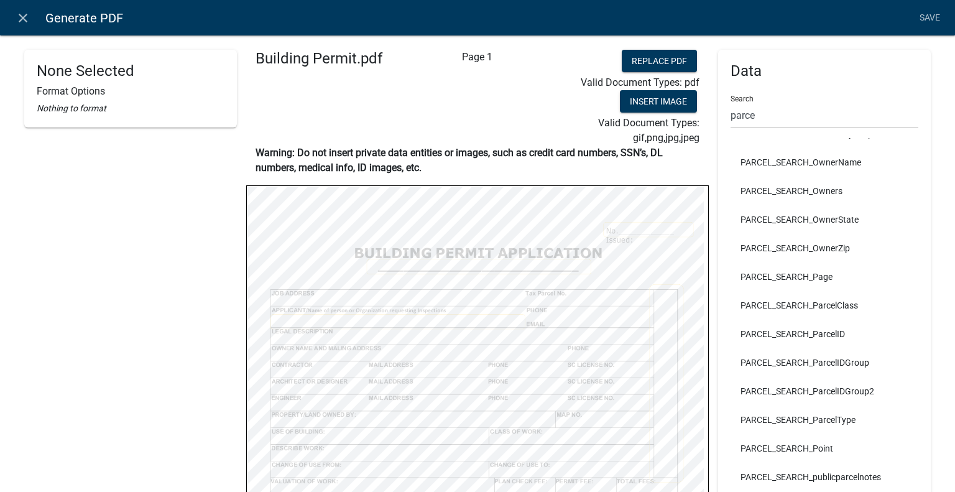
select select
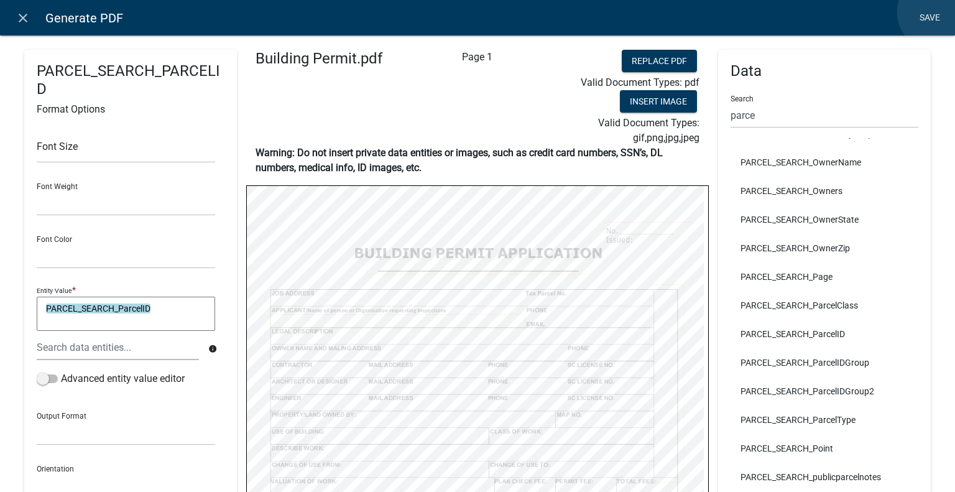
click at [937, 12] on link "Save" at bounding box center [929, 18] width 31 height 24
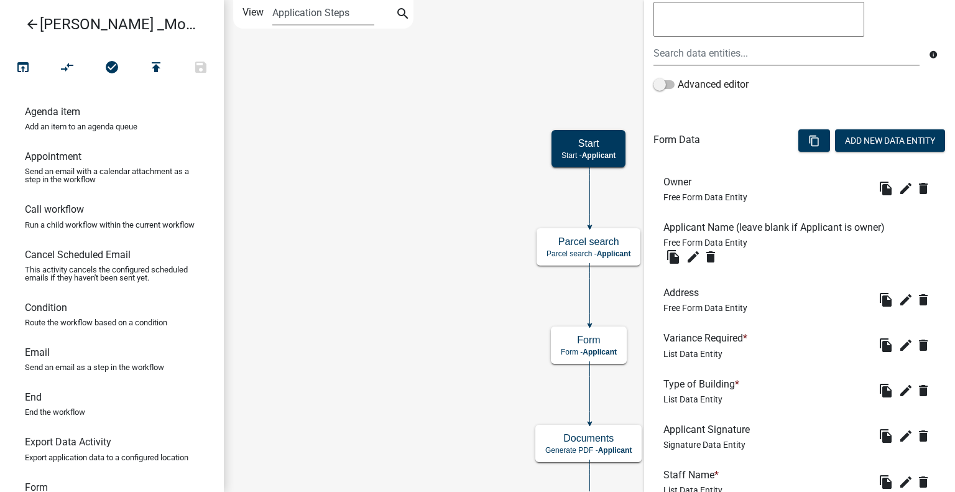
scroll to position [347, 0]
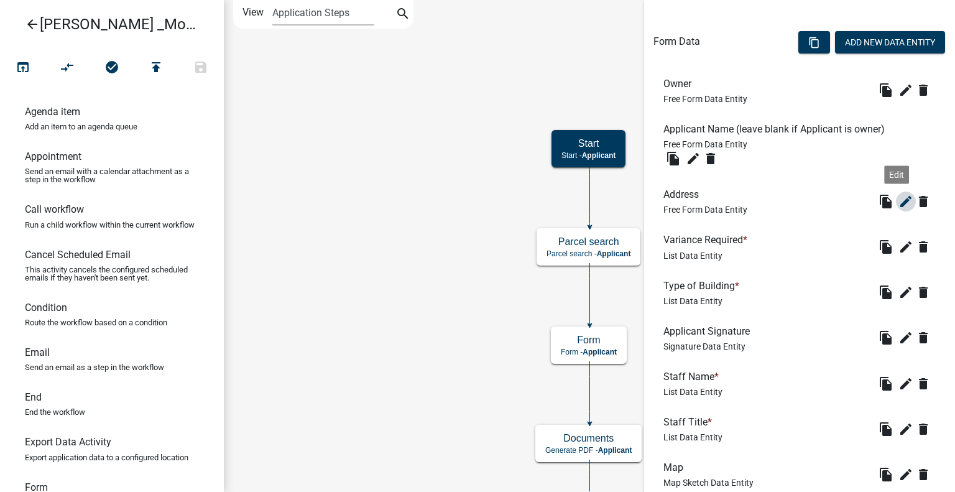
click at [899, 201] on icon "edit" at bounding box center [906, 201] width 15 height 15
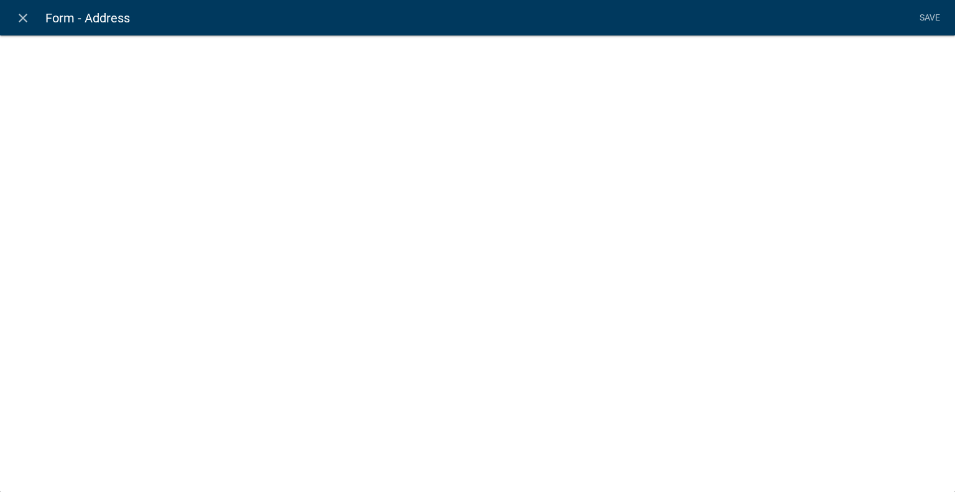
select select "1: Object"
select select "15: Object"
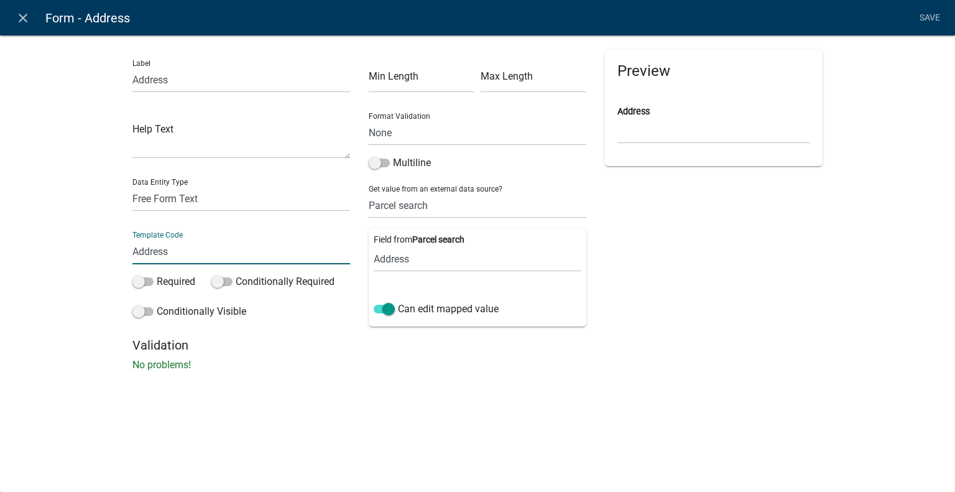
click at [185, 261] on input "Address" at bounding box center [241, 251] width 218 height 25
click at [17, 19] on icon "close" at bounding box center [23, 18] width 15 height 15
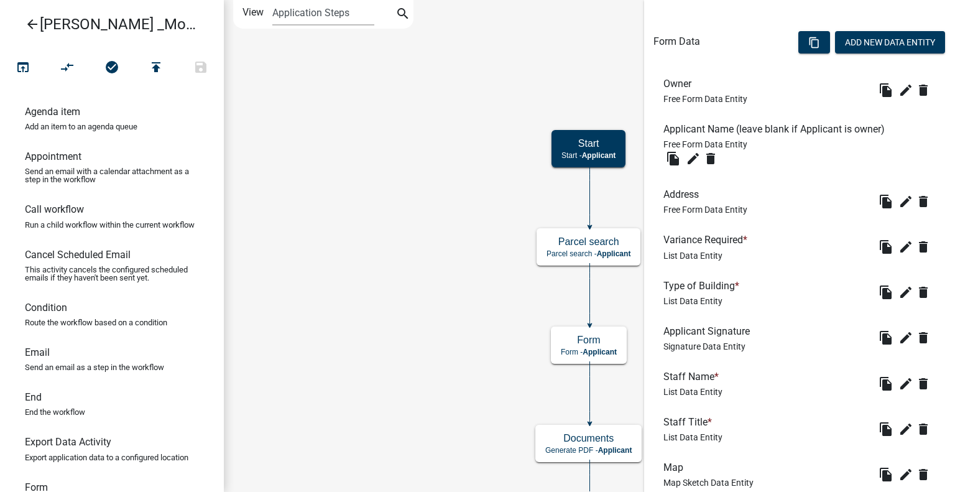
click at [432, 489] on icon "Start Start - Applicant Form Form - Applicant Documents Generate PDF - Applican…" at bounding box center [590, 280] width 730 height 558
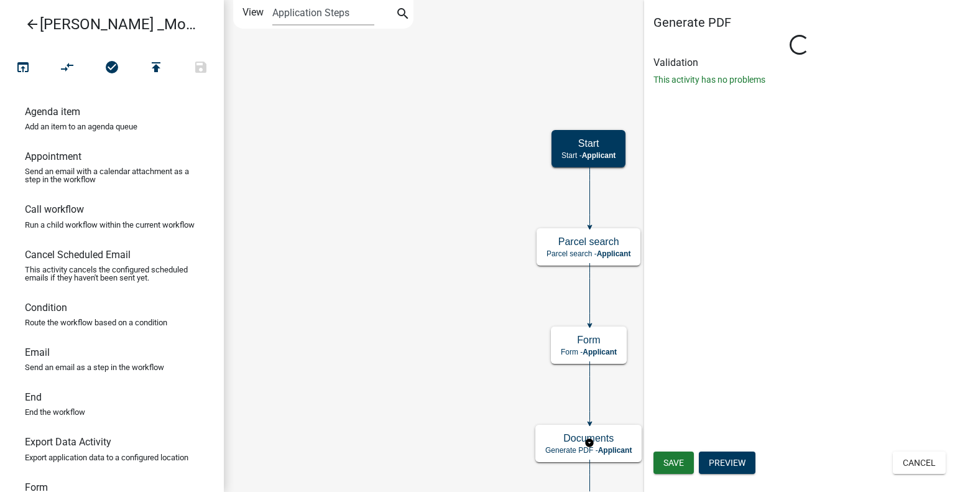
scroll to position [0, 0]
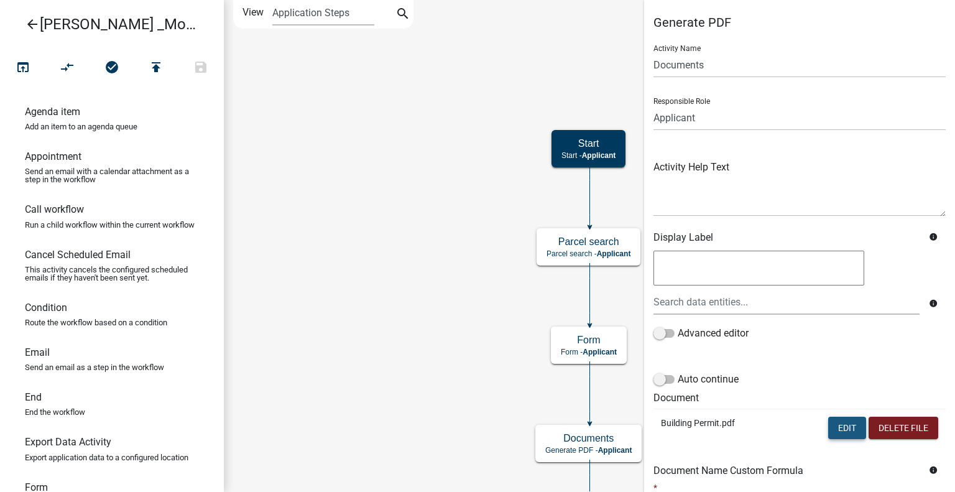
click at [836, 430] on button "Edit" at bounding box center [847, 428] width 38 height 22
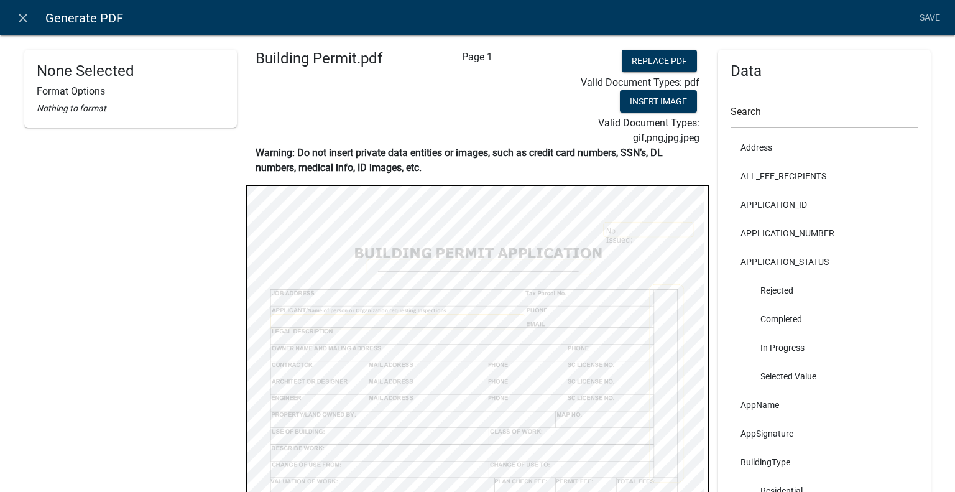
scroll to position [12, 0]
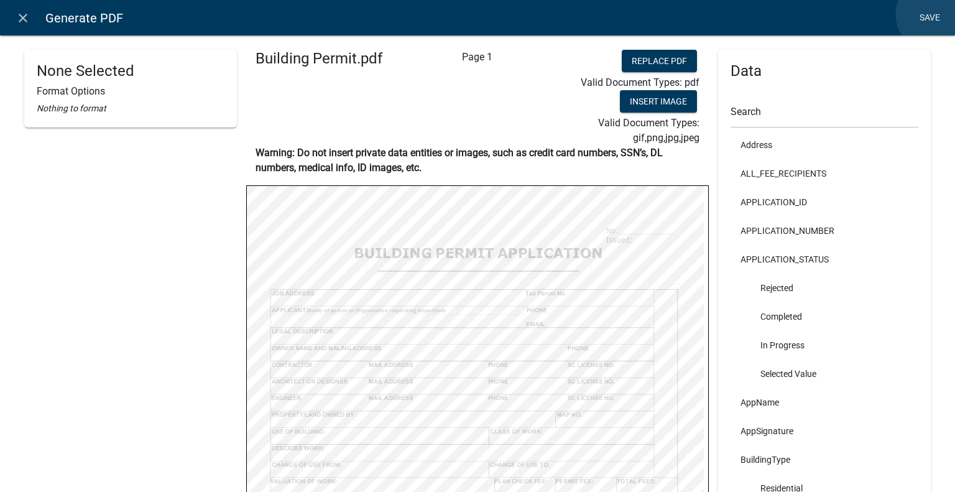
click at [935, 14] on link "Save" at bounding box center [929, 18] width 31 height 24
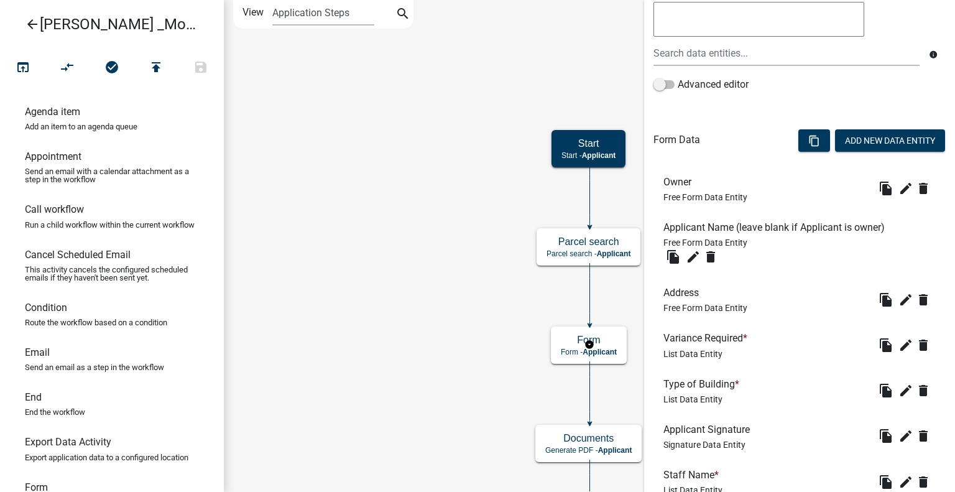
scroll to position [249, 0]
click at [732, 170] on li "Owner Free Form Data Entity file_copy edit delete" at bounding box center [800, 188] width 292 height 45
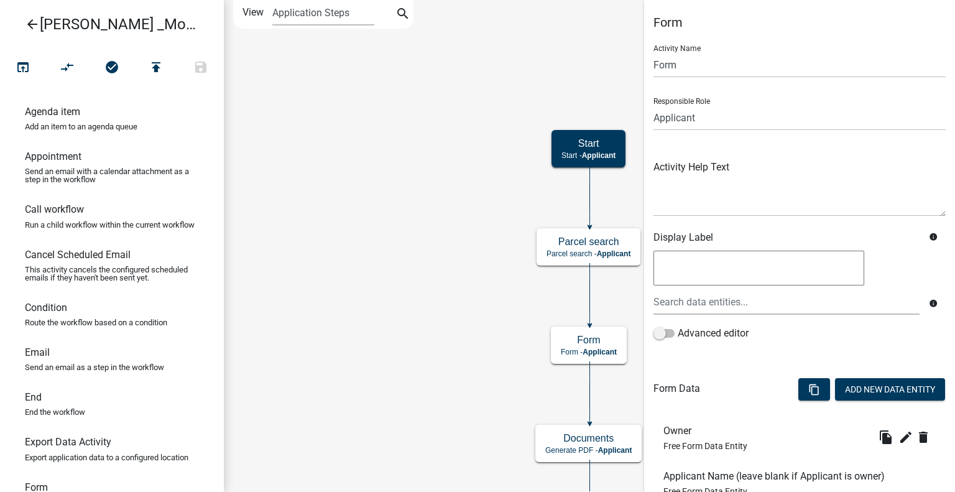
scroll to position [479, 0]
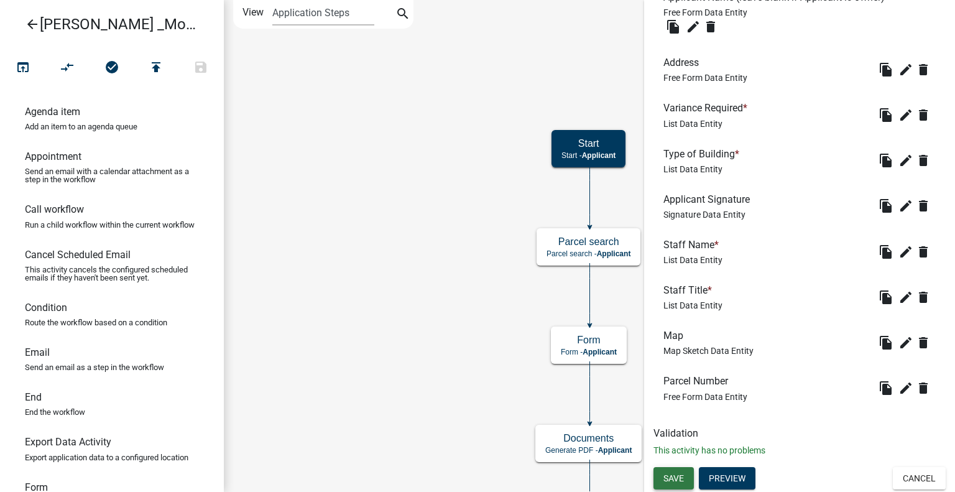
click at [670, 475] on span "Save" at bounding box center [674, 478] width 21 height 10
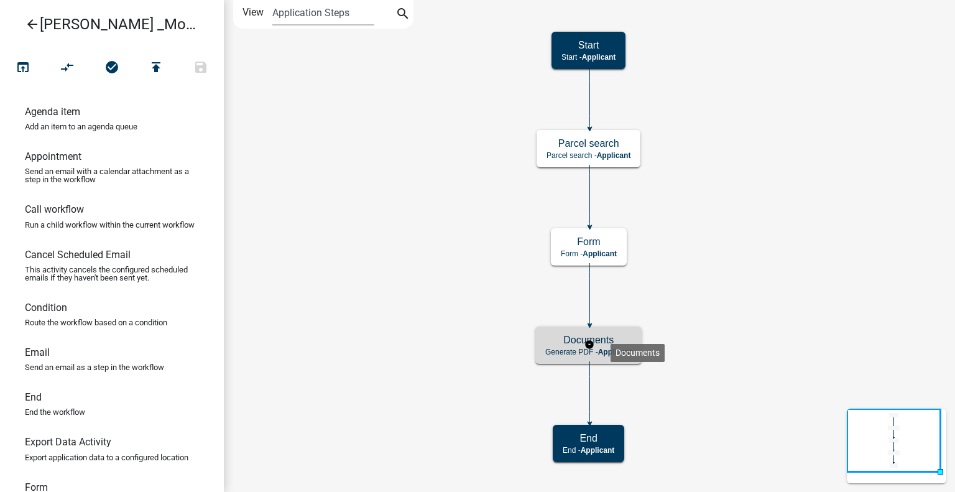
click at [610, 334] on h5 "Documents" at bounding box center [588, 340] width 86 height 12
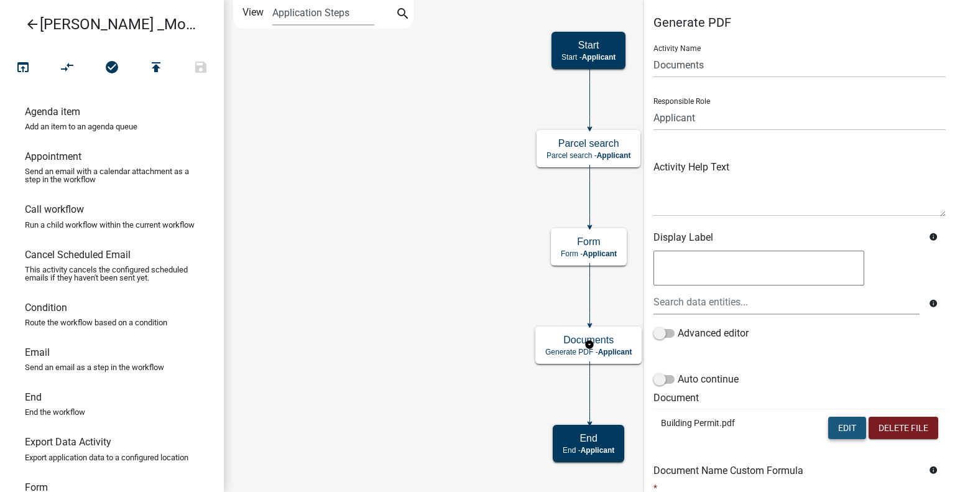
click at [836, 427] on button "Edit" at bounding box center [847, 428] width 38 height 22
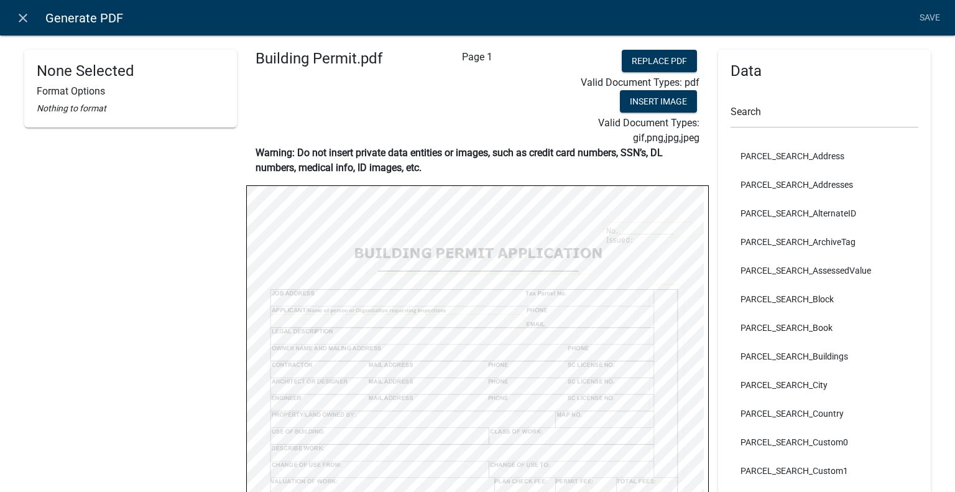
scroll to position [866, 0]
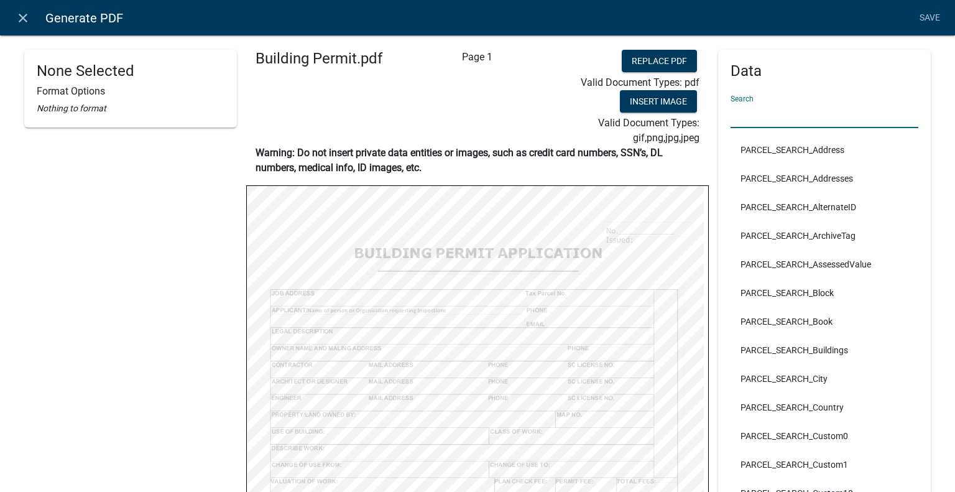
click at [804, 119] on input "text" at bounding box center [825, 115] width 188 height 25
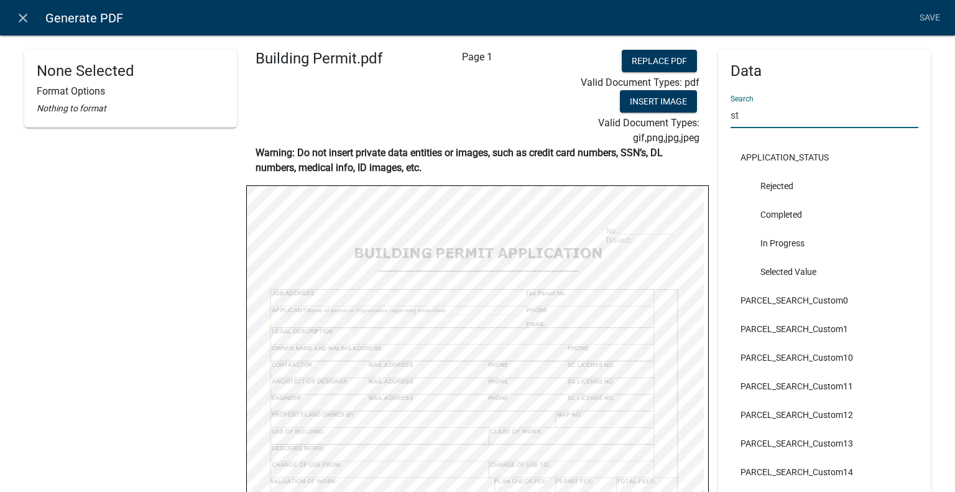
type input "s"
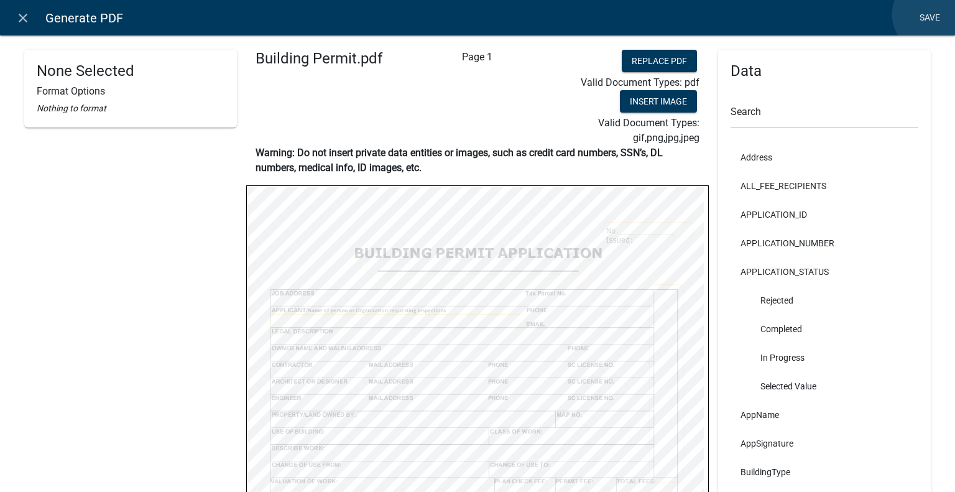
click at [932, 14] on link "Save" at bounding box center [929, 18] width 31 height 24
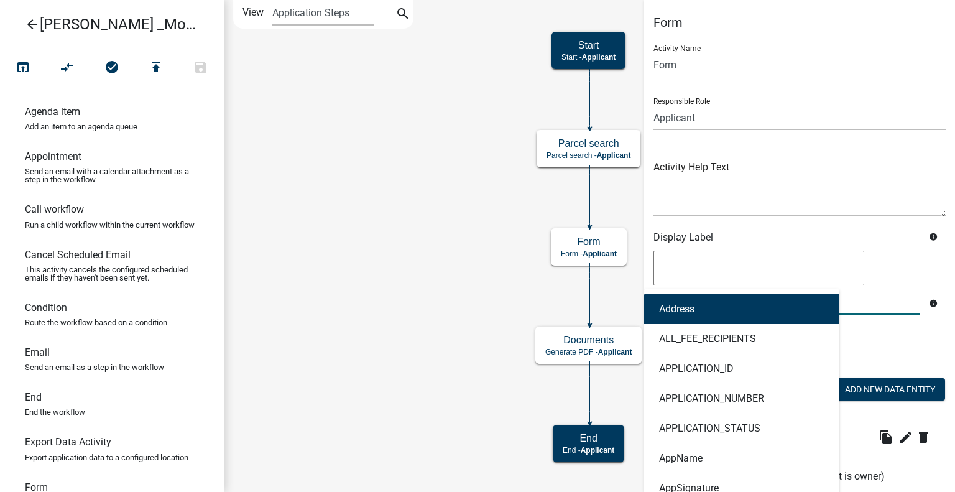
click at [721, 301] on div "Address ALL_FEE_RECIPIENTS APPLICATION_ID APPLICATION_NUMBER APPLICATION_STATUS…" at bounding box center [786, 301] width 285 height 25
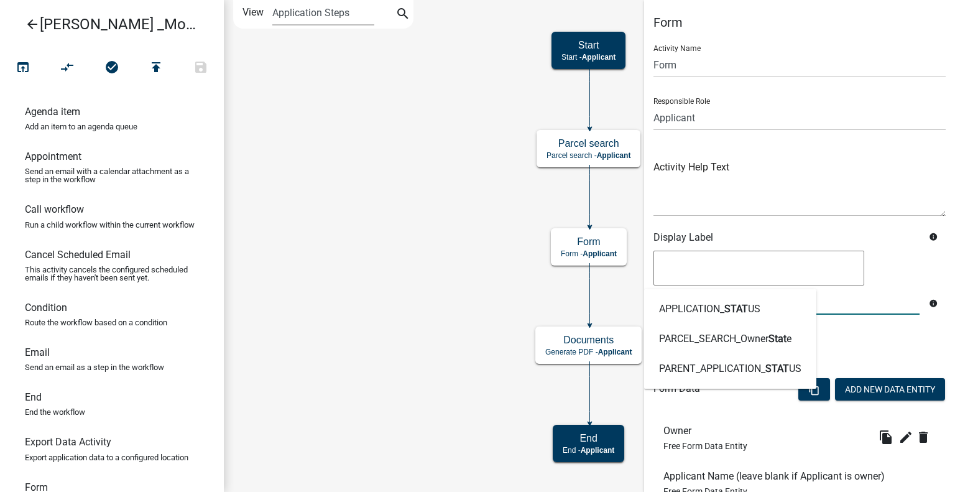
type input "stat"
click at [530, 19] on icon "Start Start - Applicant Form Form - Applicant Documents Generate PDF - Applican…" at bounding box center [590, 246] width 730 height 491
click at [853, 179] on textarea at bounding box center [800, 187] width 292 height 58
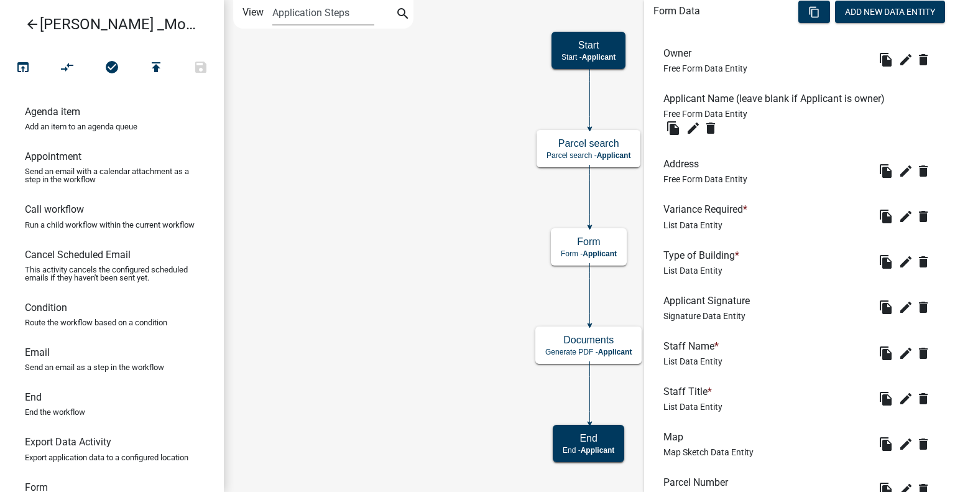
scroll to position [479, 0]
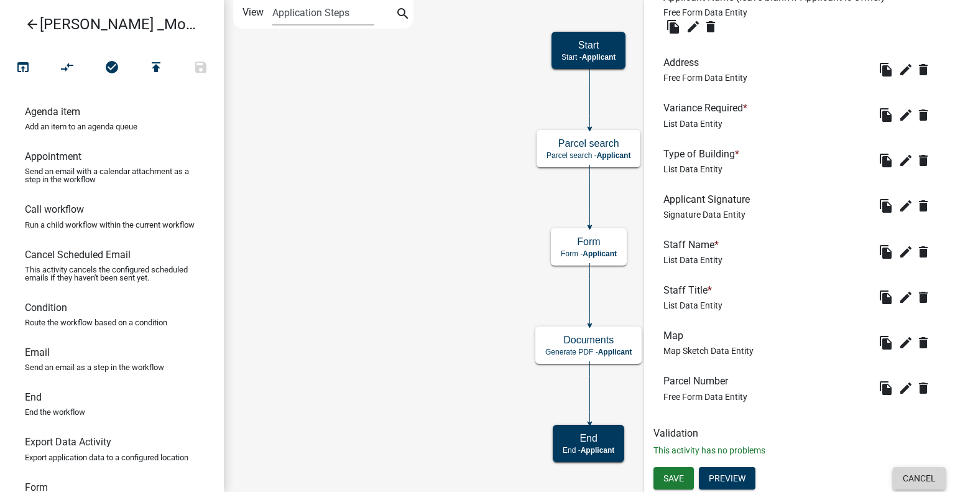
click at [914, 477] on button "Cancel" at bounding box center [919, 478] width 53 height 22
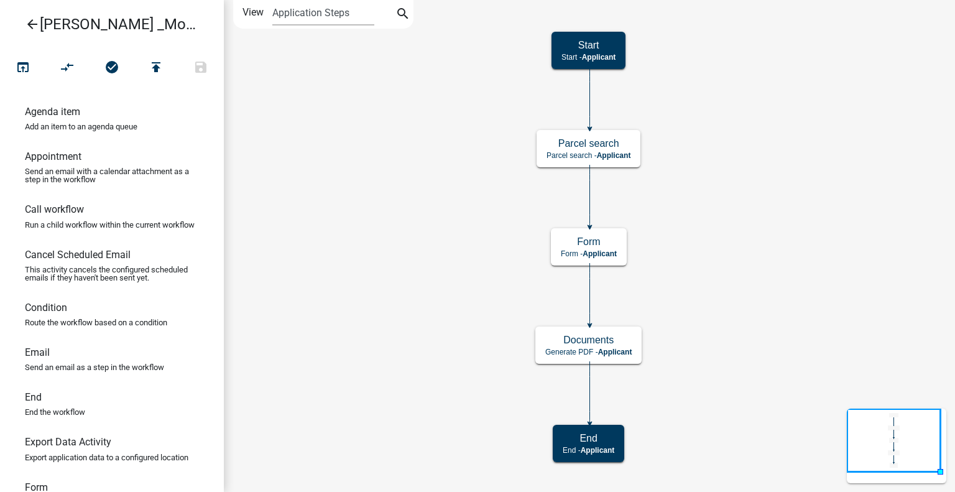
scroll to position [0, 0]
click at [575, 342] on h5 "Documents" at bounding box center [588, 340] width 86 height 12
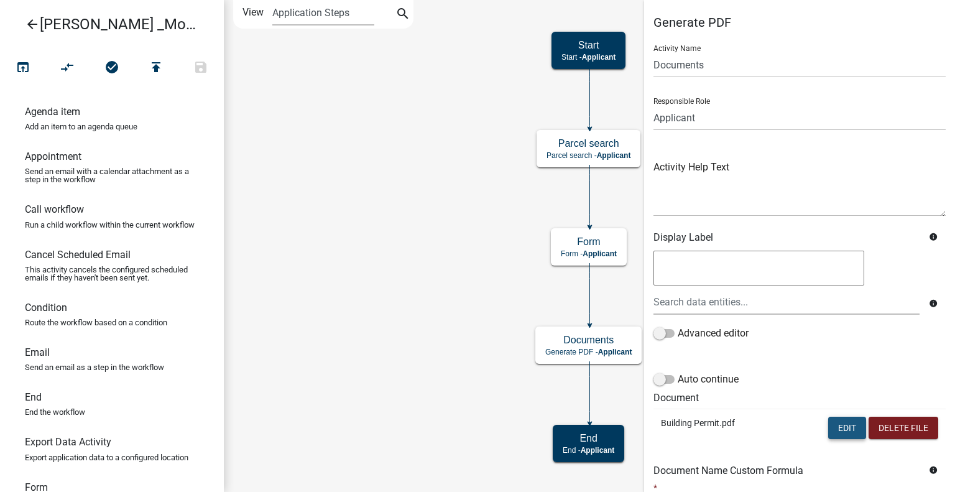
click at [834, 433] on button "Edit" at bounding box center [847, 428] width 38 height 22
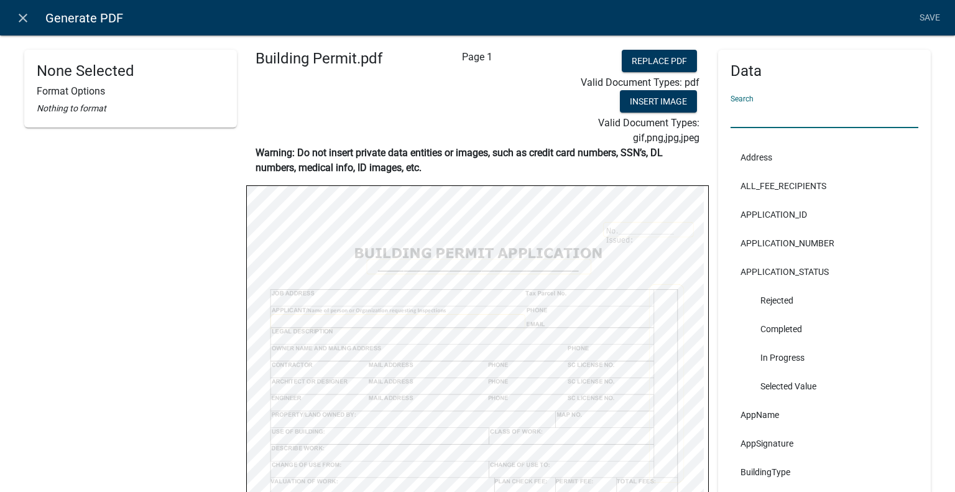
click at [764, 124] on input "text" at bounding box center [825, 115] width 188 height 25
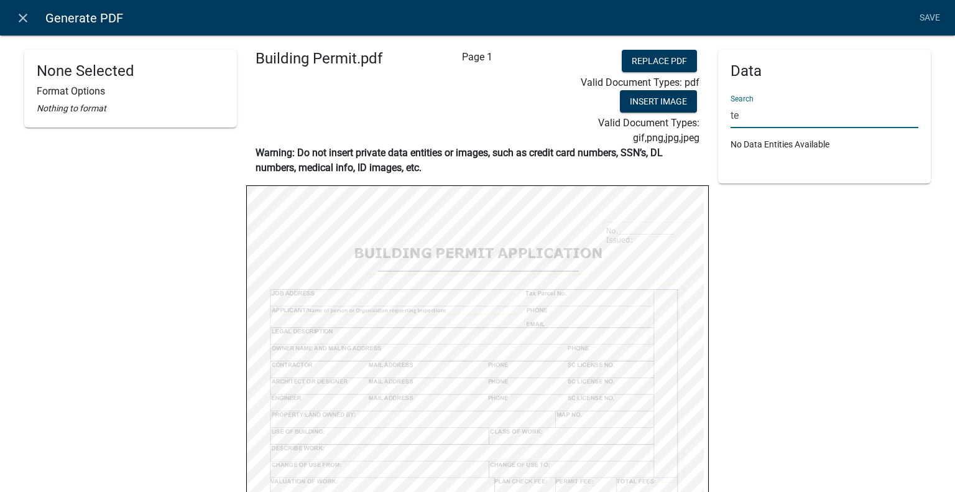
type input "t"
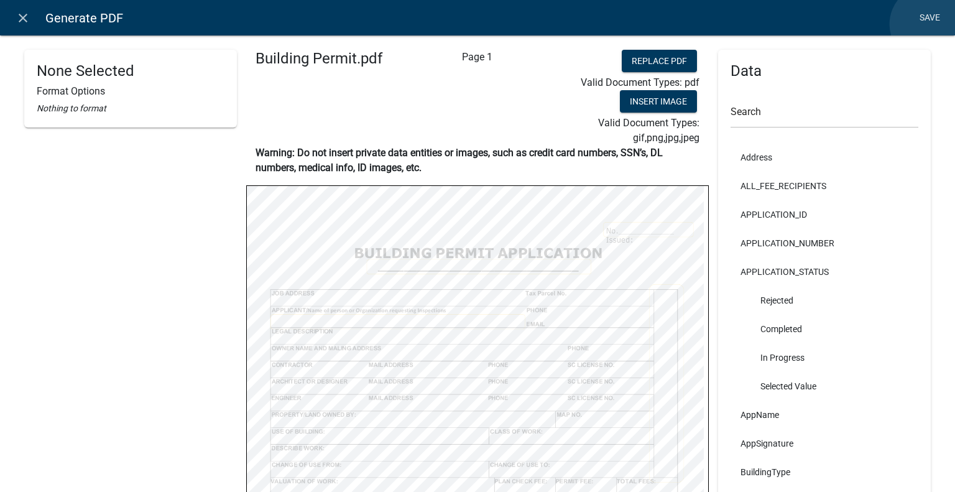
click at [929, 24] on link "Save" at bounding box center [929, 18] width 31 height 24
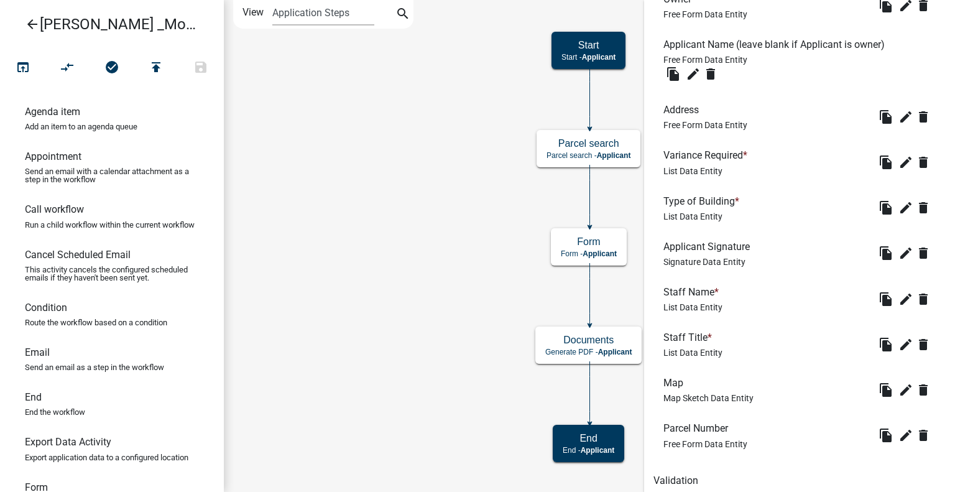
scroll to position [479, 0]
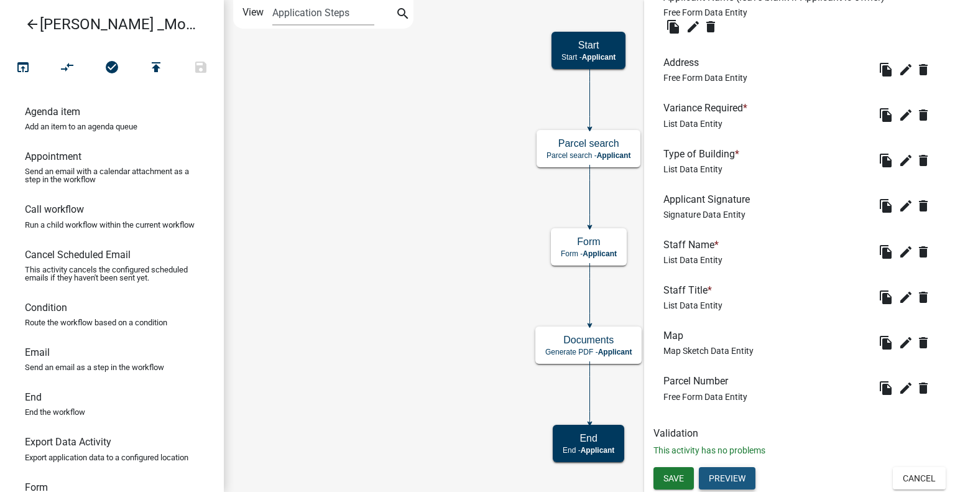
click at [708, 477] on button "Preview" at bounding box center [727, 478] width 57 height 22
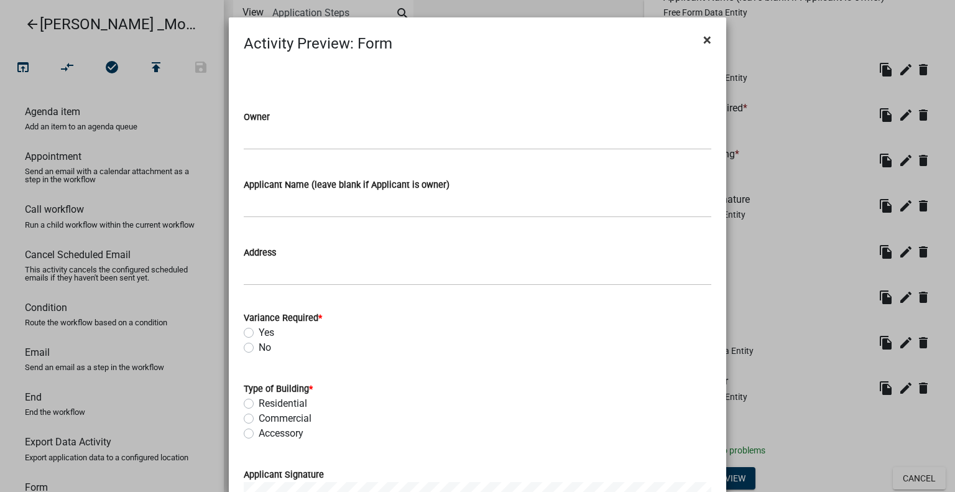
click at [703, 39] on span "×" at bounding box center [707, 39] width 8 height 17
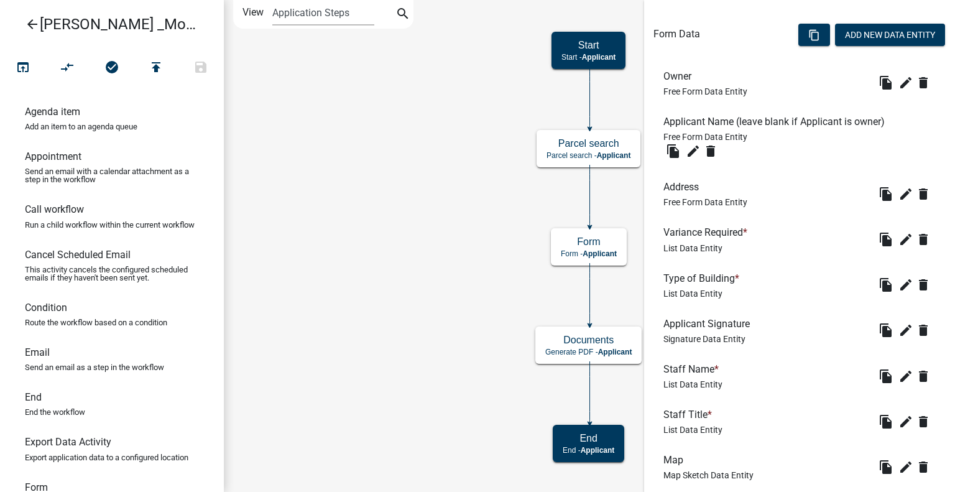
scroll to position [248, 0]
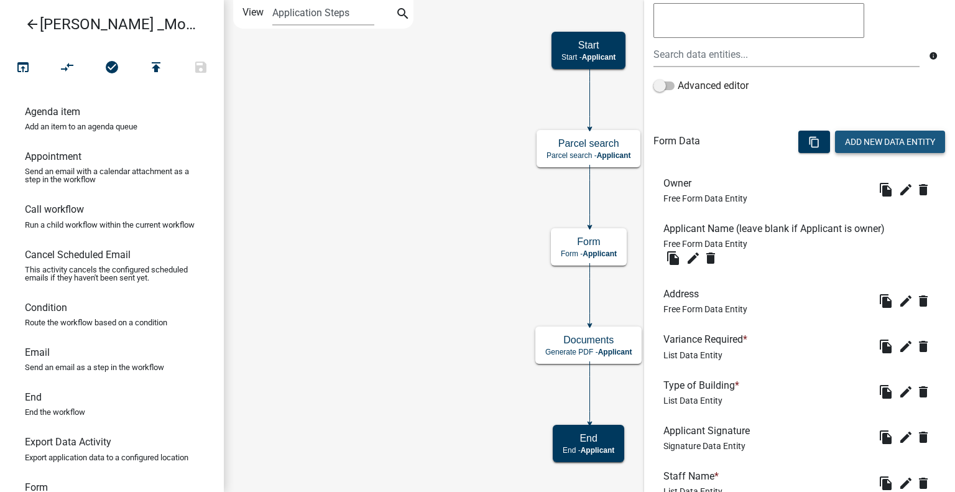
click at [880, 136] on button "Add New Data Entity" at bounding box center [890, 142] width 110 height 22
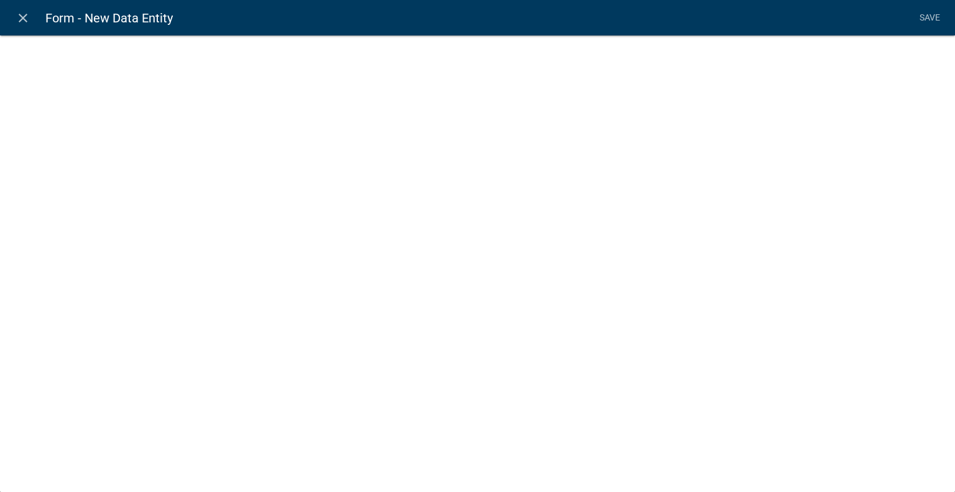
select select
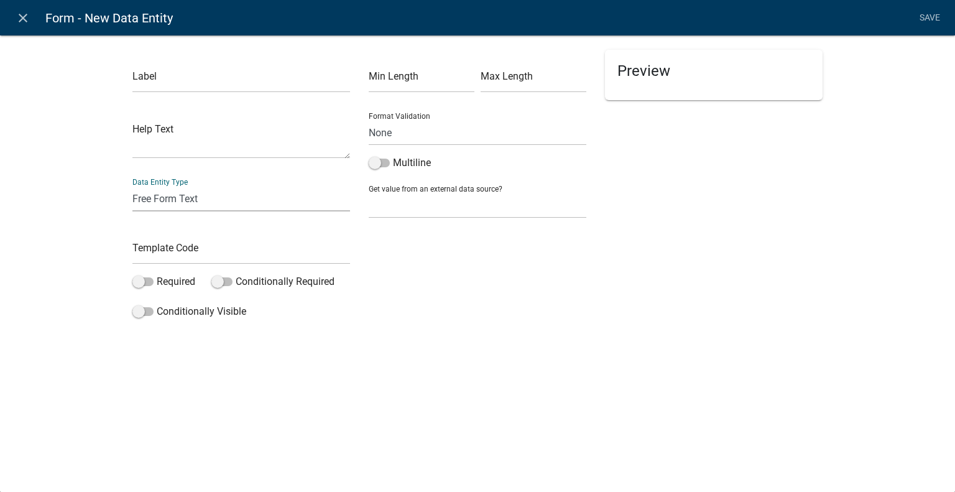
click at [231, 201] on select "Free Form Text Document Display Entity Value Fee Numeric Data Date Map Sketch D…" at bounding box center [241, 198] width 218 height 25
click at [132, 186] on select "Free Form Text Document Display Entity Value Fee Numeric Data Date Map Sketch D…" at bounding box center [241, 198] width 218 height 25
click at [214, 83] on input "text" at bounding box center [241, 79] width 218 height 25
type input "Municipality"
click at [649, 95] on div "Preview" at bounding box center [714, 75] width 218 height 50
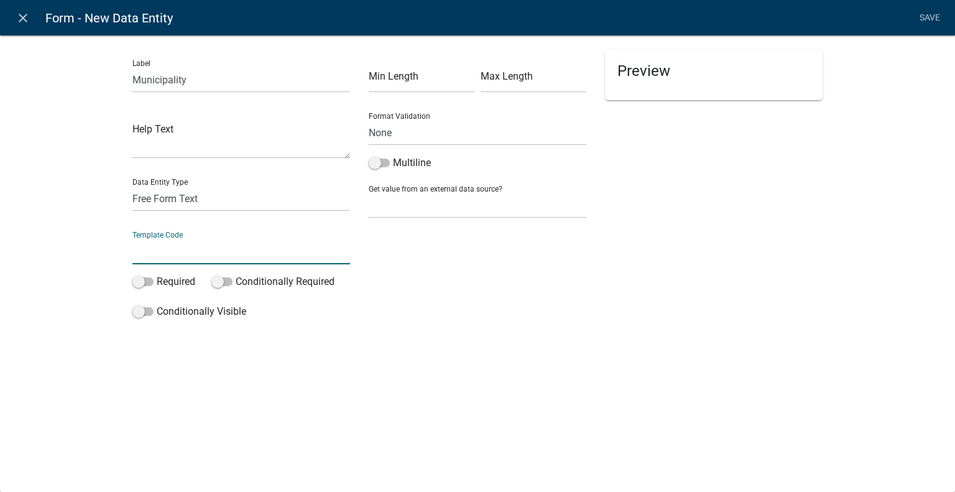
click at [219, 251] on input "text" at bounding box center [241, 251] width 218 height 25
type input "municipality"
click at [933, 19] on li "Save" at bounding box center [929, 18] width 31 height 24
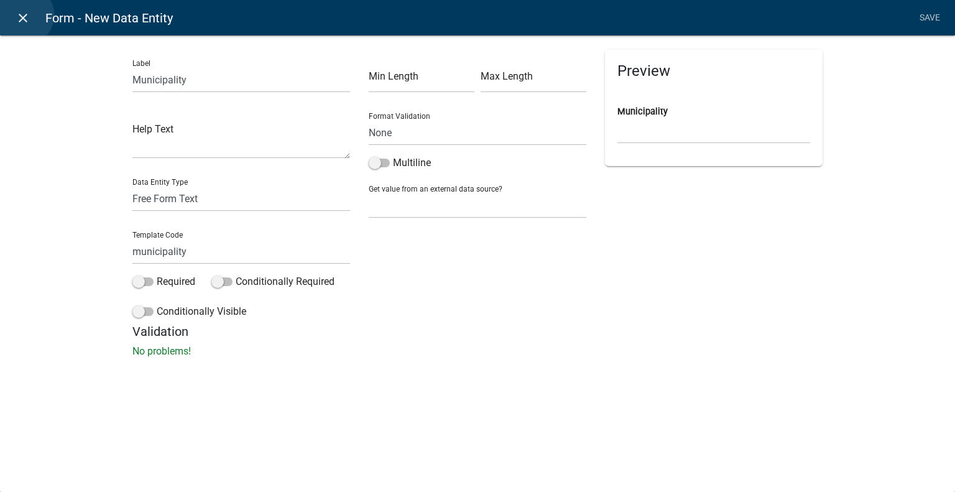
click at [22, 15] on icon "close" at bounding box center [23, 18] width 15 height 15
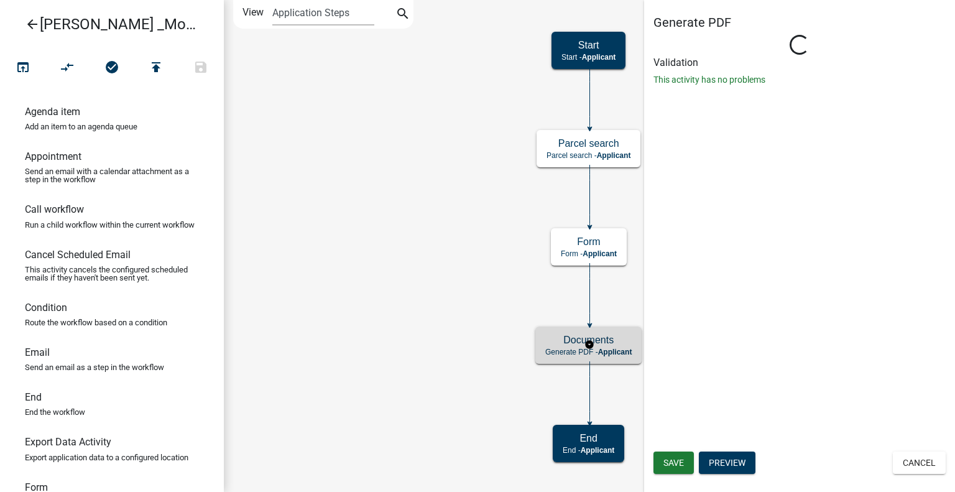
scroll to position [0, 0]
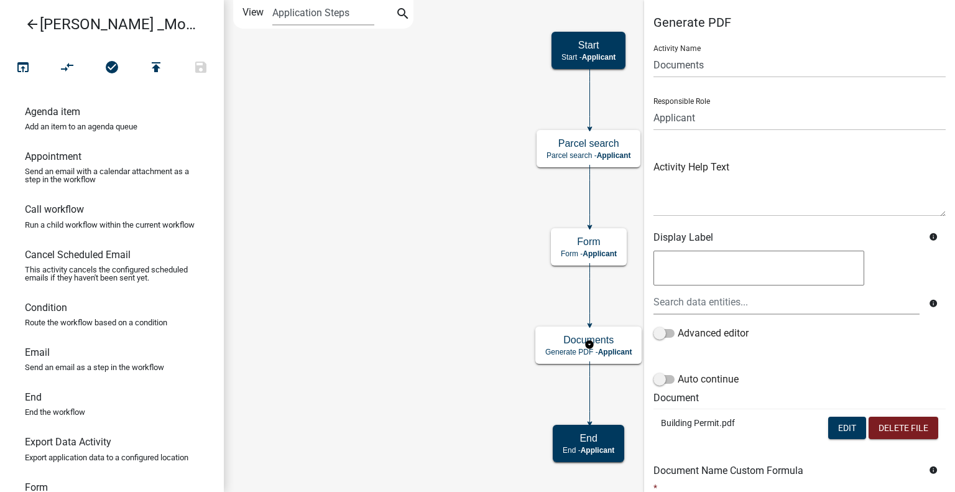
click at [779, 409] on td "Edit Delete File" at bounding box center [860, 429] width 171 height 41
click at [828, 433] on button "Edit" at bounding box center [847, 428] width 38 height 22
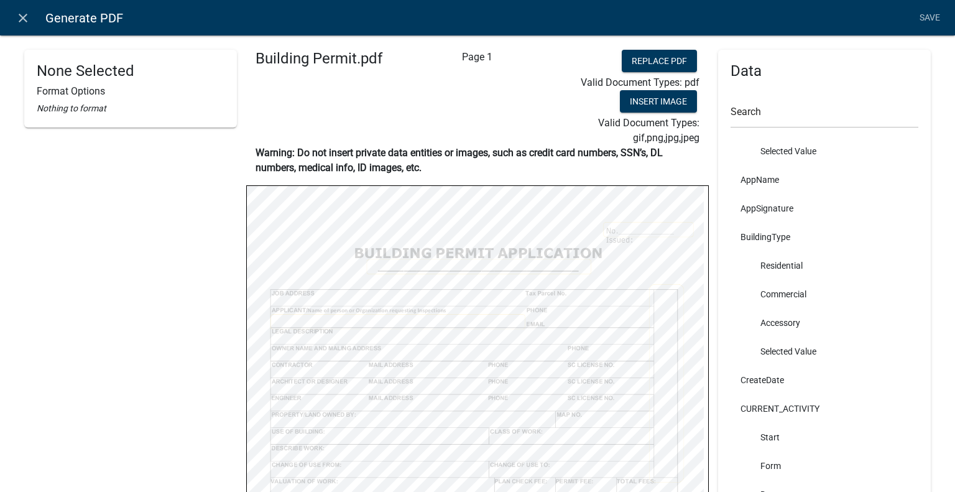
scroll to position [231, 0]
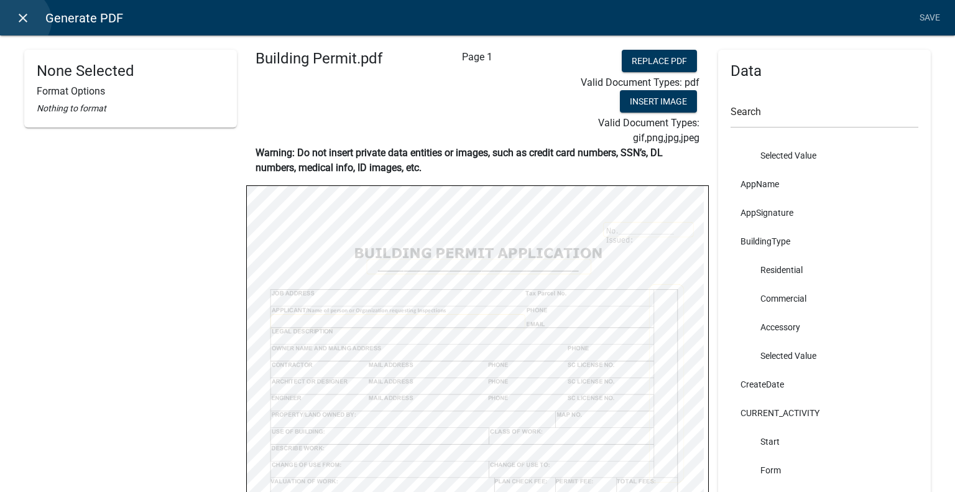
click at [20, 21] on icon "close" at bounding box center [23, 18] width 15 height 15
